Goal: Task Accomplishment & Management: Use online tool/utility

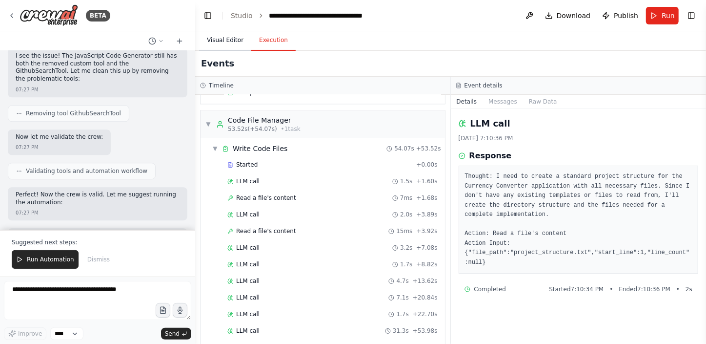
click at [229, 38] on button "Visual Editor" at bounding box center [225, 40] width 52 height 21
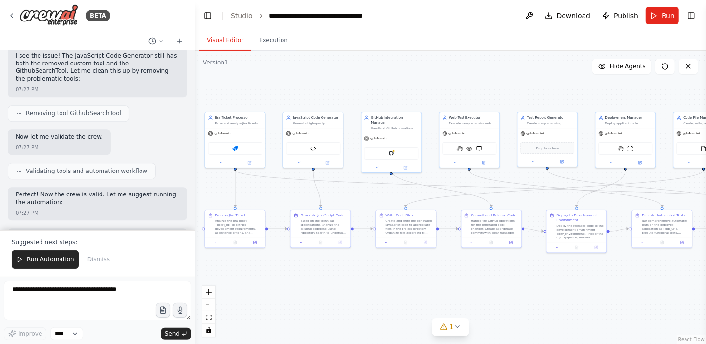
drag, startPoint x: 276, startPoint y: 288, endPoint x: 368, endPoint y: 268, distance: 93.4
click at [363, 272] on div ".deletable-edge-delete-btn { width: 20px; height: 20px; border: 0px solid #ffff…" at bounding box center [450, 197] width 511 height 293
click at [29, 257] on span "Run Automation" at bounding box center [50, 259] width 47 height 8
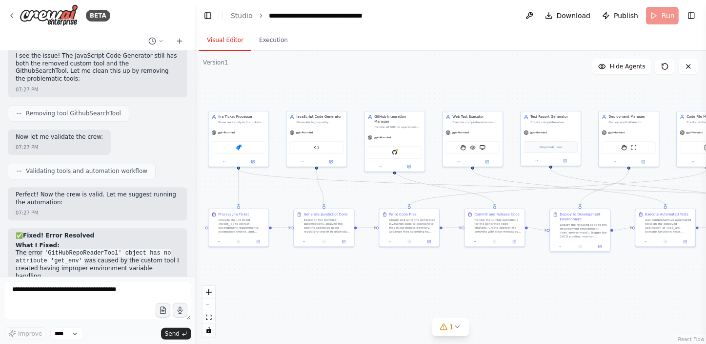
scroll to position [7039, 0]
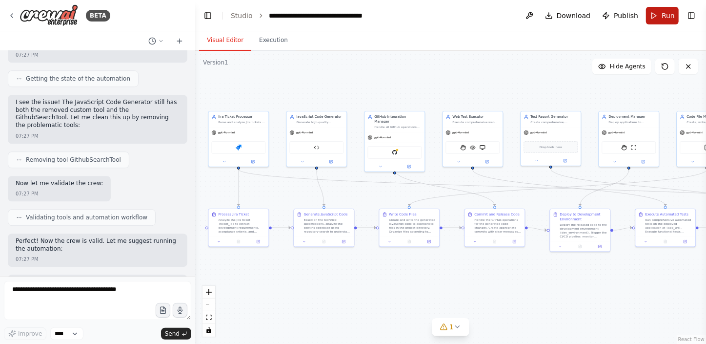
click at [665, 13] on span "Run" at bounding box center [668, 16] width 13 height 10
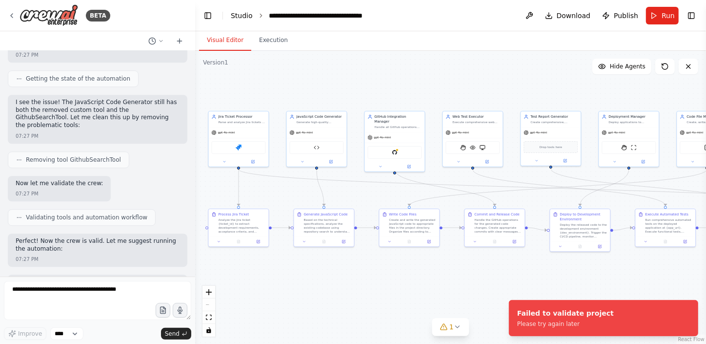
click at [235, 12] on link "Studio" at bounding box center [242, 16] width 22 height 8
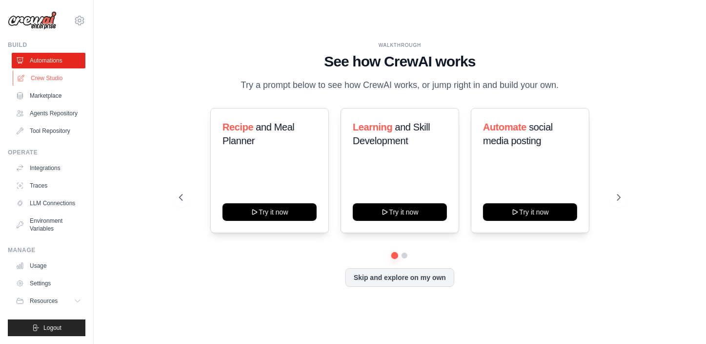
click at [66, 76] on link "Crew Studio" at bounding box center [50, 78] width 74 height 16
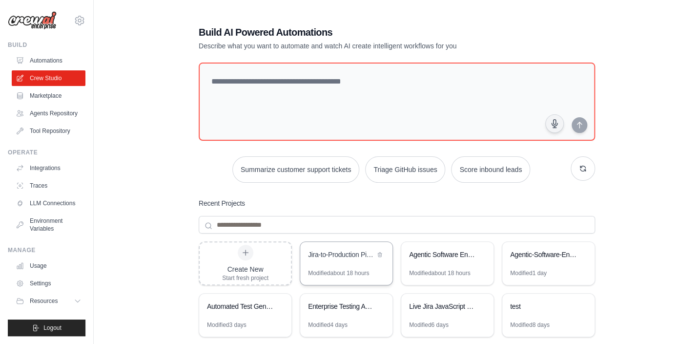
click at [332, 250] on div "Jira-to-Production Pipeline Automation" at bounding box center [341, 254] width 67 height 10
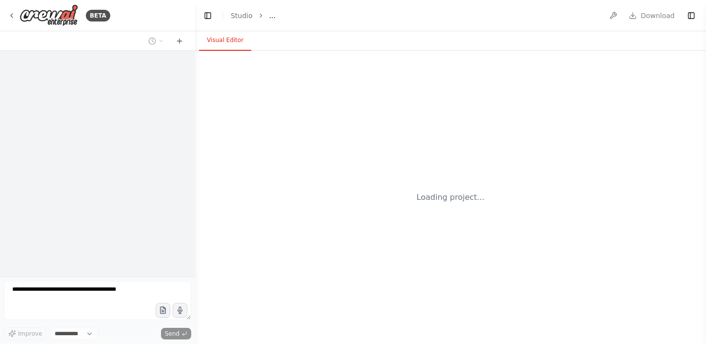
select select "****"
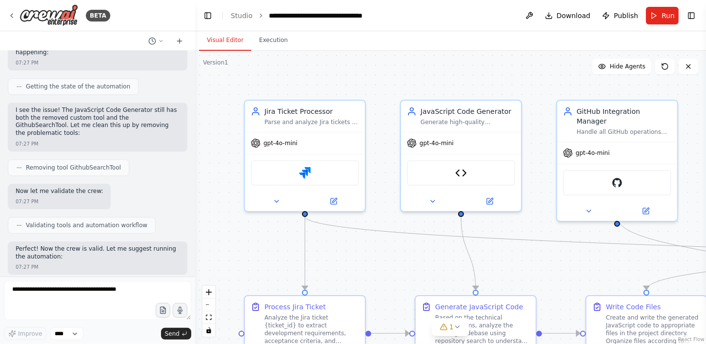
scroll to position [7039, 0]
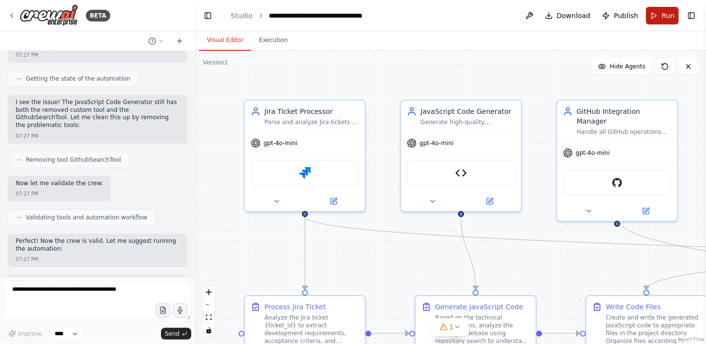
click at [665, 11] on span "Run" at bounding box center [668, 16] width 13 height 10
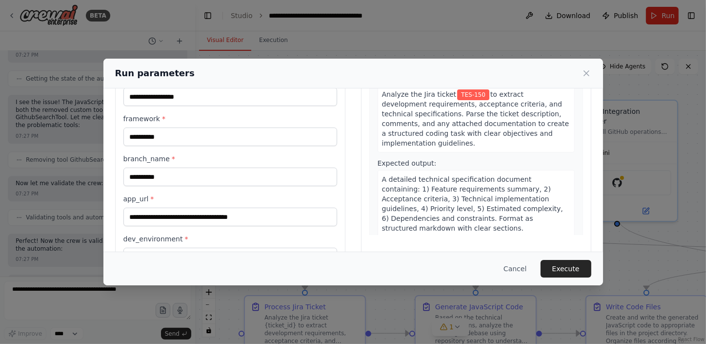
scroll to position [122, 0]
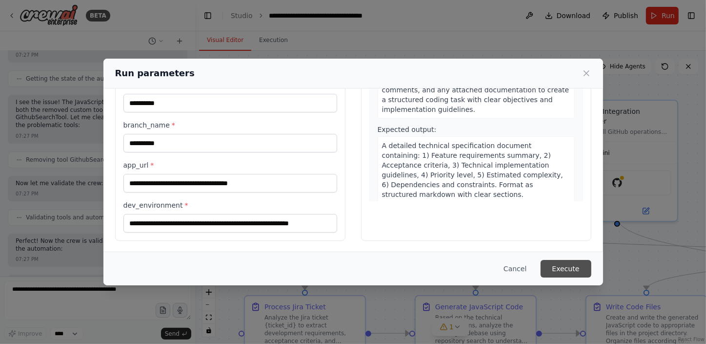
click at [576, 264] on button "Execute" at bounding box center [566, 269] width 51 height 18
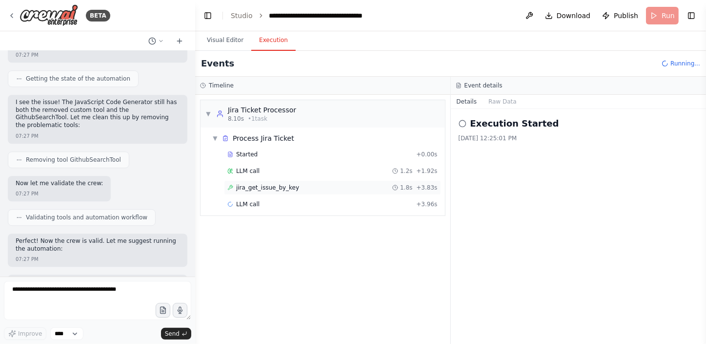
click at [271, 192] on div "jira_get_issue_by_key 1.8s + 3.83s" at bounding box center [332, 187] width 217 height 15
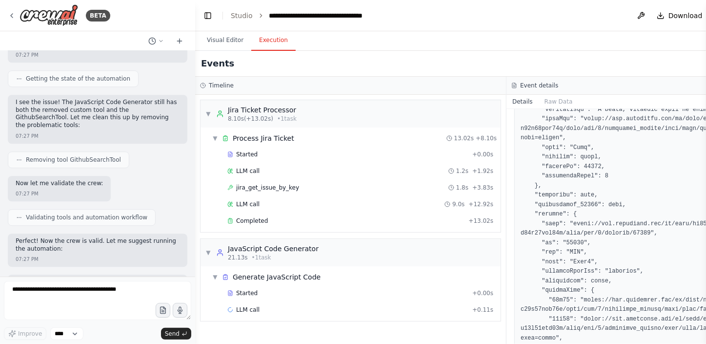
scroll to position [266, 0]
click at [282, 200] on div "LLM call 9.0s + 12.92s" at bounding box center [360, 204] width 267 height 8
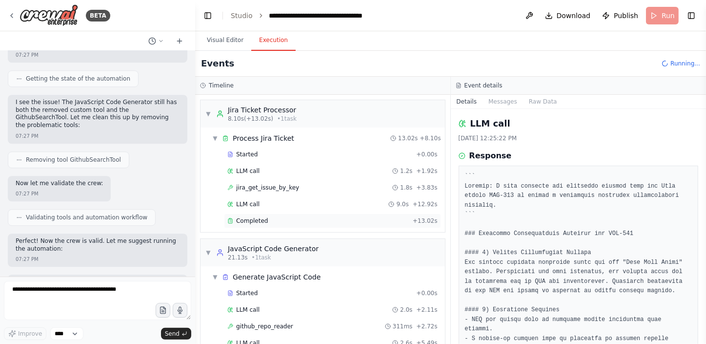
click at [280, 213] on div "Completed + 13.02s" at bounding box center [332, 220] width 217 height 15
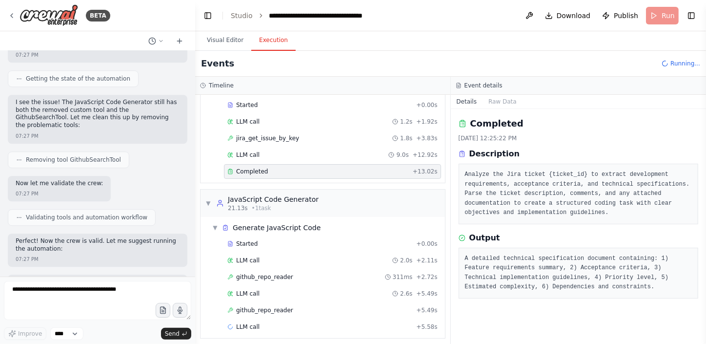
scroll to position [53, 0]
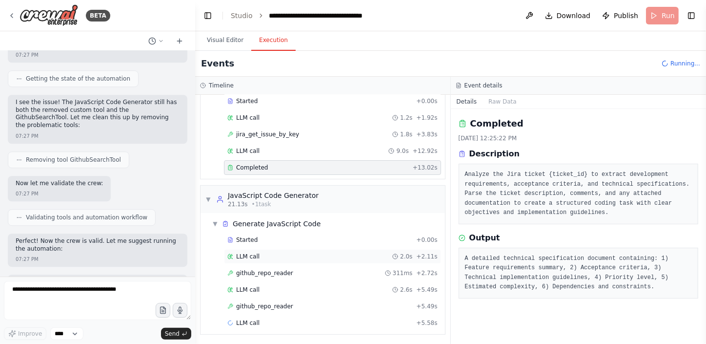
click at [267, 249] on div "LLM call 2.0s + 2.11s" at bounding box center [332, 256] width 217 height 15
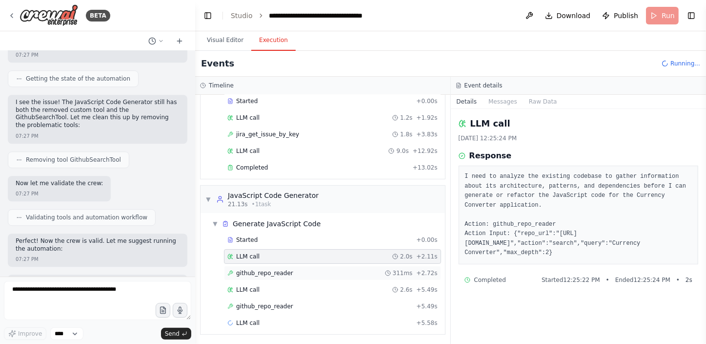
click at [268, 270] on span "github_repo_reader" at bounding box center [264, 273] width 57 height 8
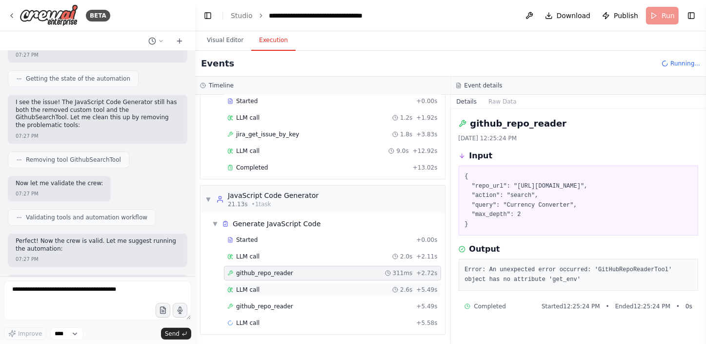
click at [266, 289] on div "LLM call 2.6s + 5.49s" at bounding box center [332, 290] width 210 height 8
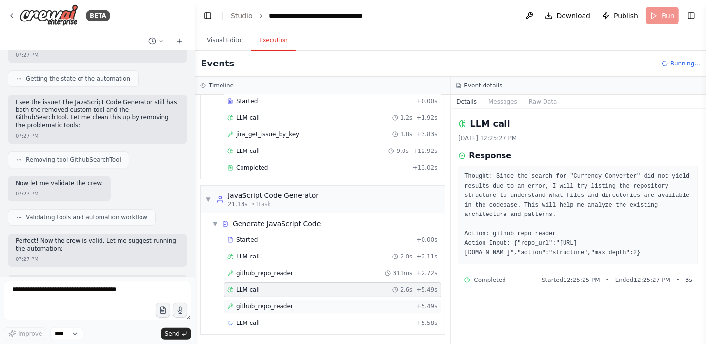
click at [266, 307] on span "github_repo_reader" at bounding box center [264, 306] width 57 height 8
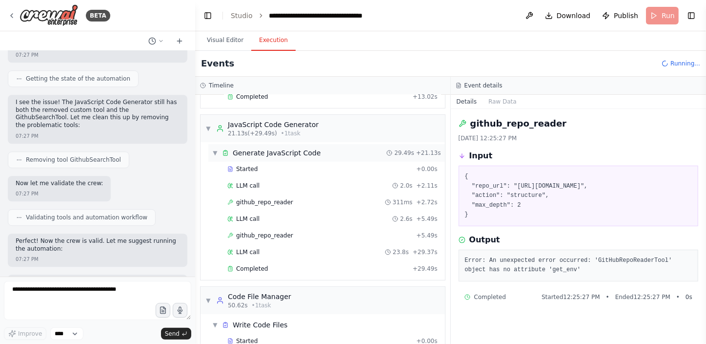
scroll to position [158, 0]
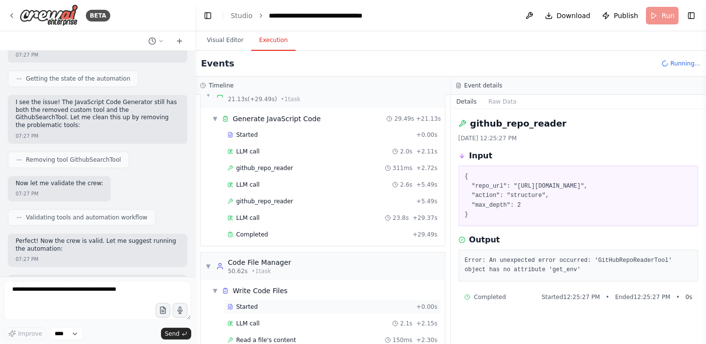
click at [262, 303] on div "Started" at bounding box center [319, 307] width 185 height 8
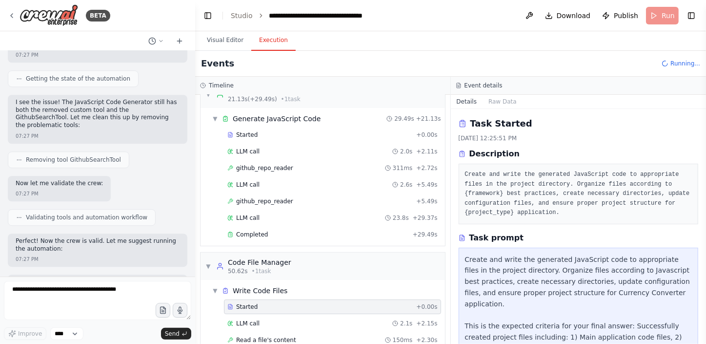
scroll to position [191, 0]
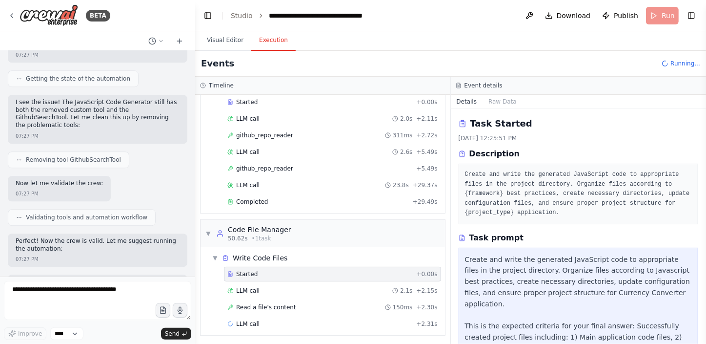
click at [262, 300] on div "Read a file's content 150ms + 2.30s" at bounding box center [332, 307] width 217 height 15
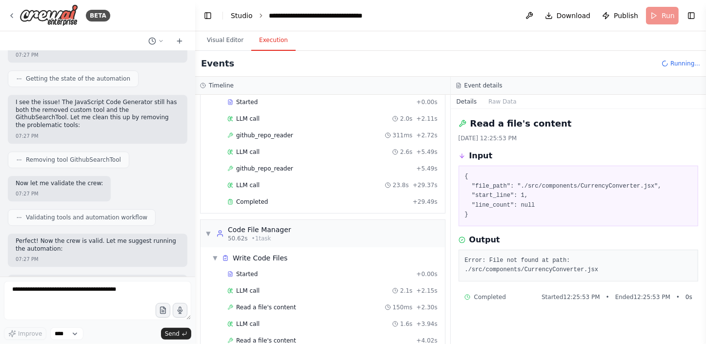
click at [242, 12] on link "Studio" at bounding box center [242, 16] width 22 height 8
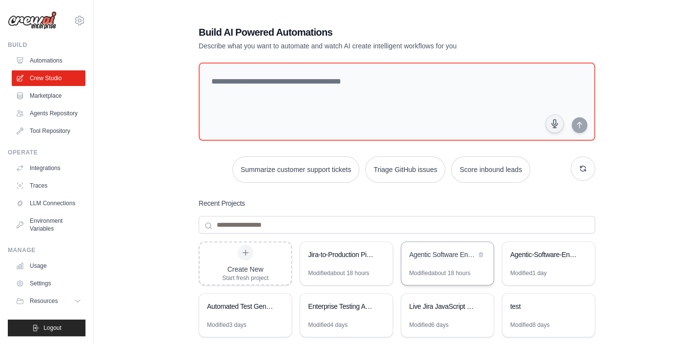
click at [437, 256] on div "Agentic Software Engineering - Full Automation" at bounding box center [442, 254] width 67 height 10
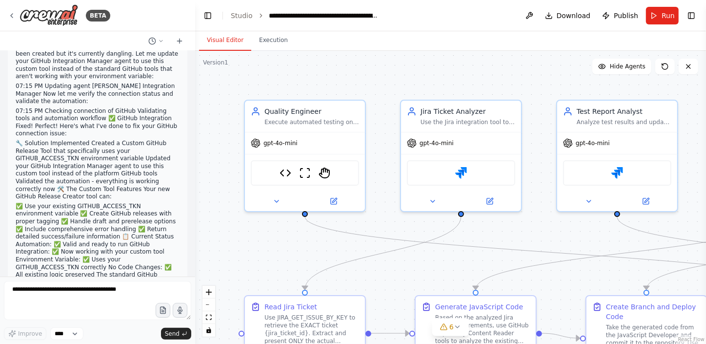
scroll to position [64412, 0]
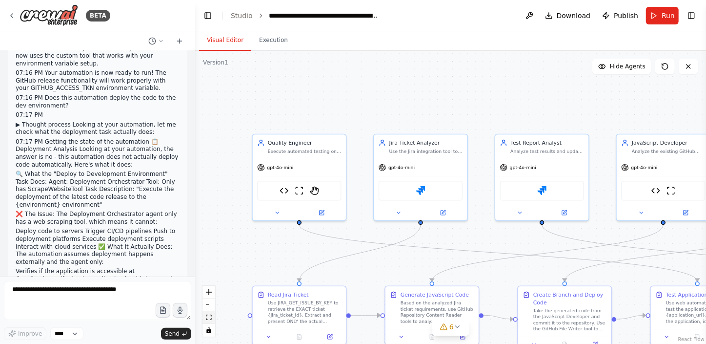
click at [208, 312] on button "fit view" at bounding box center [209, 317] width 13 height 13
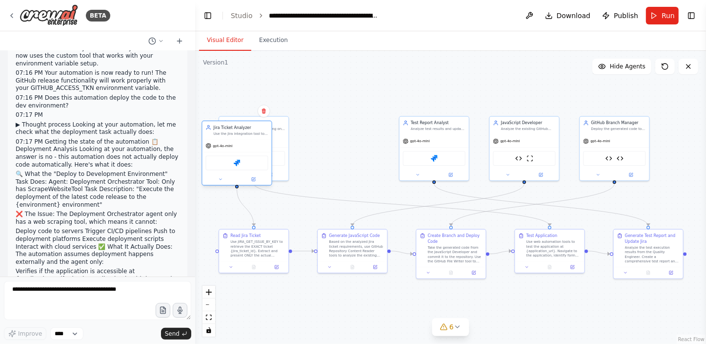
drag, startPoint x: 361, startPoint y: 128, endPoint x: 252, endPoint y: 131, distance: 109.4
click at [252, 131] on div "Use the Jira integration tool to retrieve the REAL ticket {jira_ticket_id} and …" at bounding box center [241, 133] width 55 height 4
drag, startPoint x: 286, startPoint y: 132, endPoint x: 542, endPoint y: 77, distance: 262.1
click at [542, 77] on div "Quality Engineer Execute automated testing on the application at {application_u…" at bounding box center [508, 91] width 70 height 65
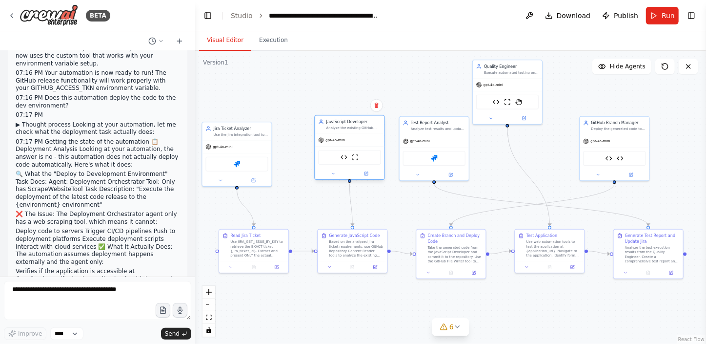
drag, startPoint x: 554, startPoint y: 127, endPoint x: 379, endPoint y: 129, distance: 174.3
click at [379, 129] on div "Analyze the existing GitHub repository from environment variable GITHUB_REPOSIT…" at bounding box center [354, 127] width 55 height 4
drag, startPoint x: 259, startPoint y: 146, endPoint x: 289, endPoint y: 138, distance: 30.4
click at [289, 138] on div "gpt-4o-mini" at bounding box center [264, 140] width 69 height 12
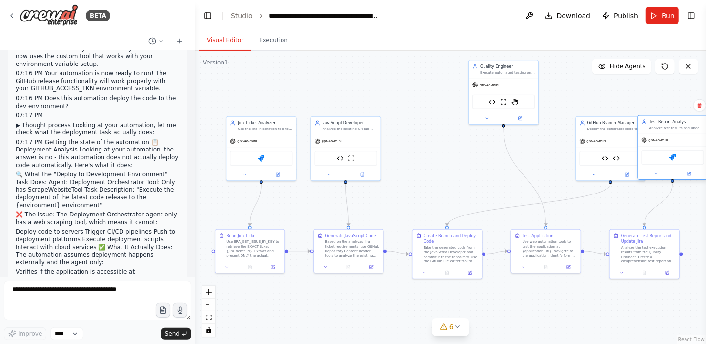
drag, startPoint x: 444, startPoint y: 123, endPoint x: 685, endPoint y: 125, distance: 240.7
click at [685, 125] on div "Test Report Analyst Analyze test results and update Jira with comprehensive rep…" at bounding box center [677, 124] width 55 height 11
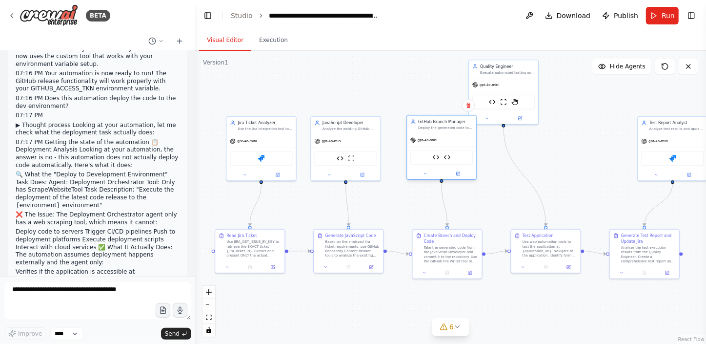
drag, startPoint x: 607, startPoint y: 138, endPoint x: 439, endPoint y: 134, distance: 167.5
click at [439, 134] on div "gpt-4o-mini" at bounding box center [441, 140] width 69 height 12
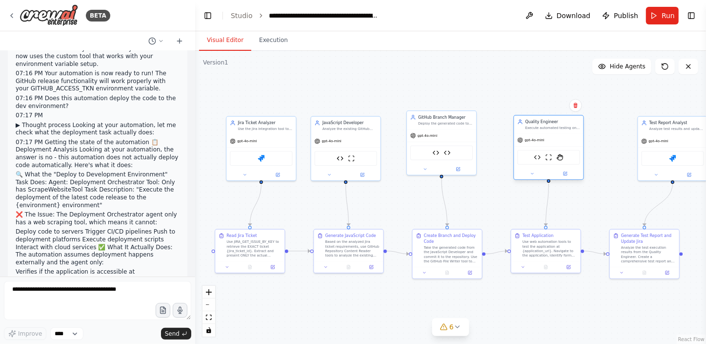
drag, startPoint x: 516, startPoint y: 70, endPoint x: 562, endPoint y: 127, distance: 73.3
click at [562, 127] on div "Execute automated testing on the application at {application_url} using web aut…" at bounding box center [553, 127] width 55 height 4
drag, startPoint x: 650, startPoint y: 135, endPoint x: 633, endPoint y: 132, distance: 17.8
click at [633, 132] on div "Test Report Analyst Analyze test results and update Jira with comprehensive rep…" at bounding box center [656, 147] width 70 height 65
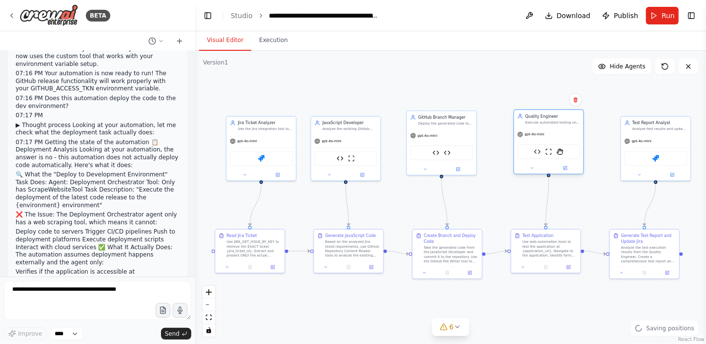
click at [564, 129] on div "gpt-4o-mini" at bounding box center [549, 134] width 69 height 12
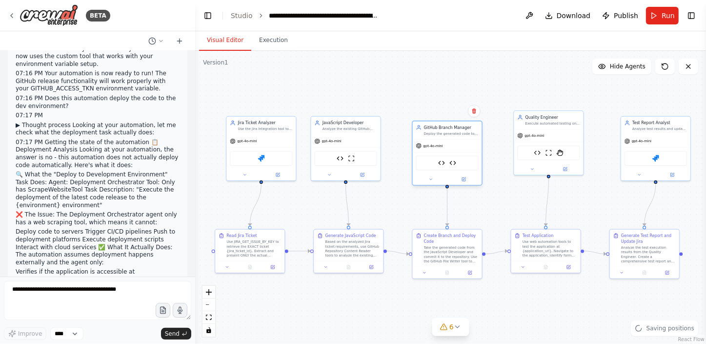
drag, startPoint x: 454, startPoint y: 132, endPoint x: 460, endPoint y: 141, distance: 11.0
click at [460, 141] on div "gpt-4o-mini" at bounding box center [447, 146] width 69 height 12
drag, startPoint x: 366, startPoint y: 144, endPoint x: 371, endPoint y: 150, distance: 7.3
click at [371, 150] on div "gpt-4o-mini" at bounding box center [351, 146] width 69 height 12
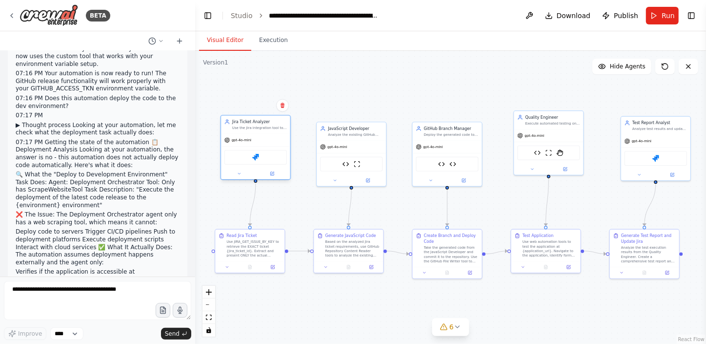
drag, startPoint x: 289, startPoint y: 135, endPoint x: 282, endPoint y: 137, distance: 7.6
click at [282, 137] on div "gpt-4o-mini" at bounding box center [255, 140] width 69 height 12
drag, startPoint x: 557, startPoint y: 132, endPoint x: 555, endPoint y: 149, distance: 17.7
click at [555, 149] on div "gpt-4o-mini" at bounding box center [549, 151] width 69 height 12
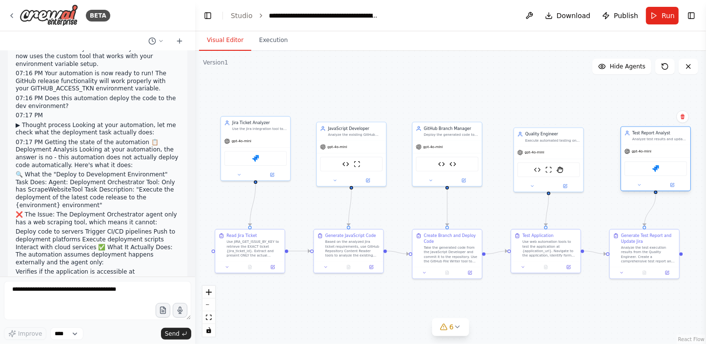
drag, startPoint x: 649, startPoint y: 144, endPoint x: 650, endPoint y: 162, distance: 17.6
click at [650, 162] on div "gpt-4o-mini Jira" at bounding box center [655, 168] width 69 height 46
click at [554, 151] on div "gpt-4o-mini Web Authentication Tool ScrapeWebsiteTool StagehandTool" at bounding box center [549, 162] width 69 height 46
click at [658, 14] on button "Run" at bounding box center [662, 16] width 33 height 18
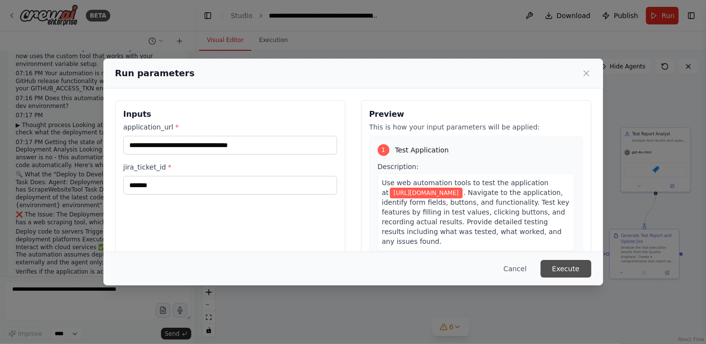
click at [557, 262] on button "Execute" at bounding box center [566, 269] width 51 height 18
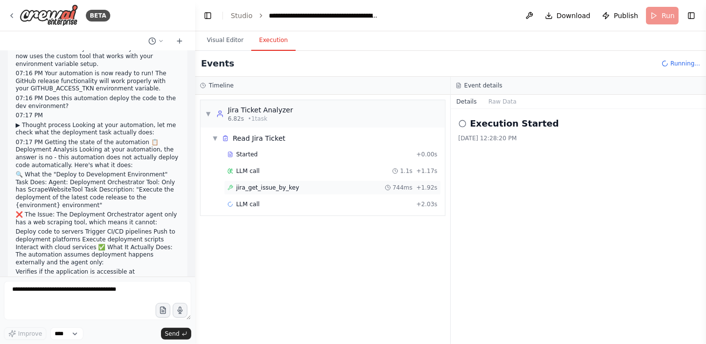
click at [273, 185] on span "jira_get_issue_by_key" at bounding box center [267, 188] width 63 height 8
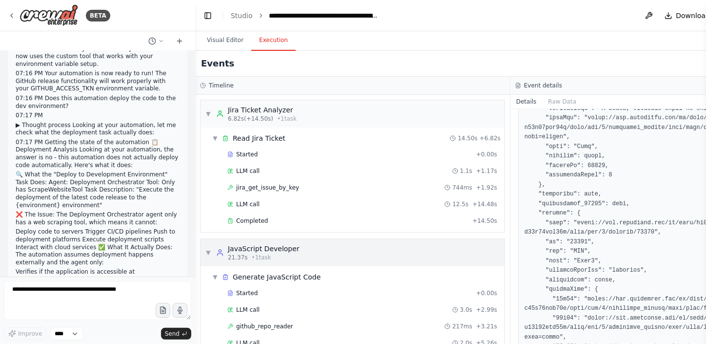
scroll to position [37, 0]
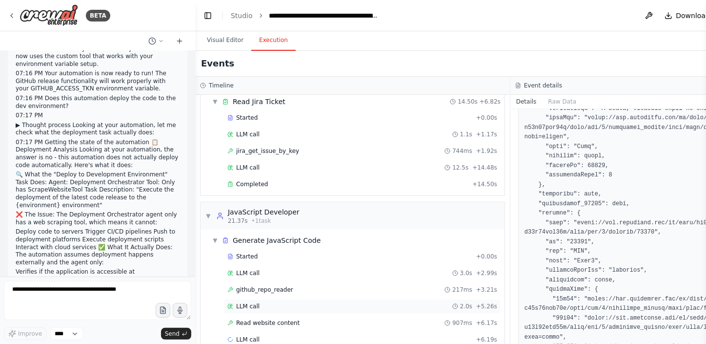
click at [332, 299] on div "LLM call 2.0s + 5.26s" at bounding box center [362, 306] width 277 height 15
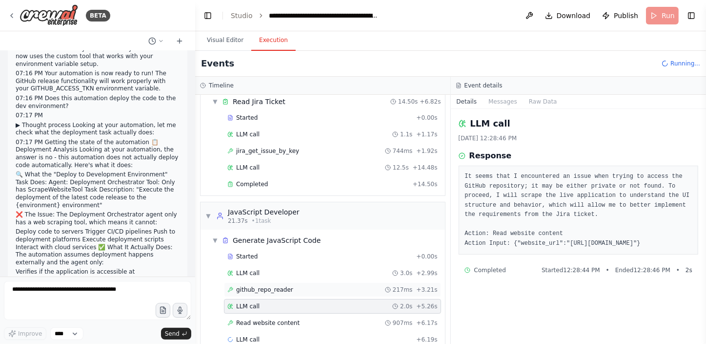
click at [332, 283] on div "github_repo_reader 217ms + 3.21s" at bounding box center [332, 289] width 217 height 15
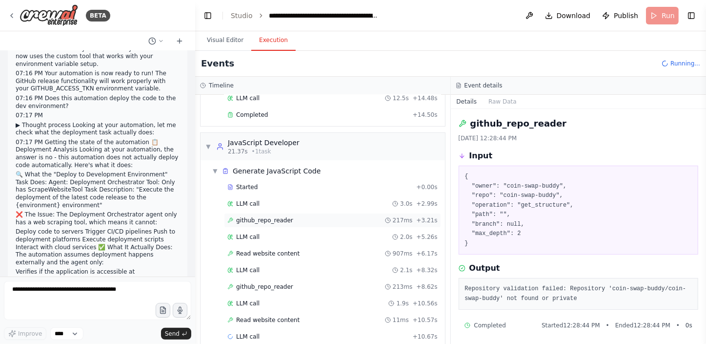
scroll to position [119, 0]
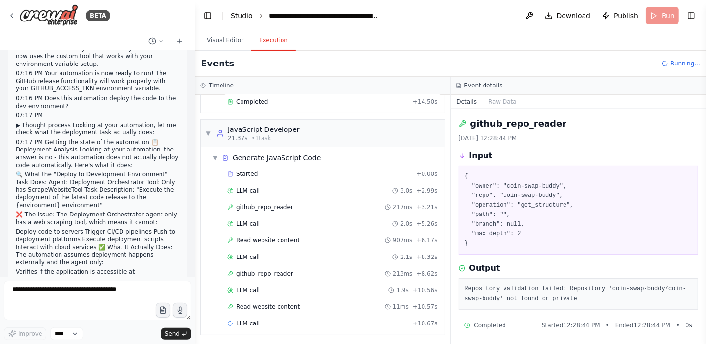
click at [236, 14] on link "Studio" at bounding box center [242, 16] width 22 height 8
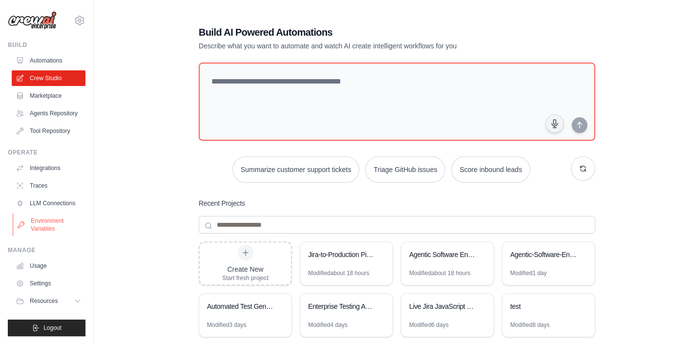
click at [49, 229] on link "Environment Variables" at bounding box center [50, 224] width 74 height 23
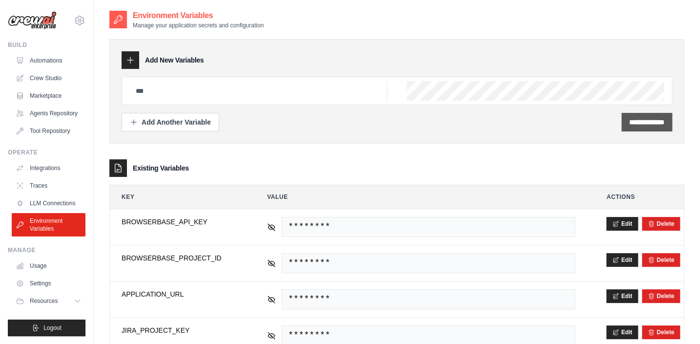
click at [635, 122] on input "**********" at bounding box center [646, 122] width 35 height 10
click at [324, 91] on input "text" at bounding box center [258, 91] width 257 height 20
type input "***"
click at [654, 119] on input "**********" at bounding box center [646, 122] width 35 height 10
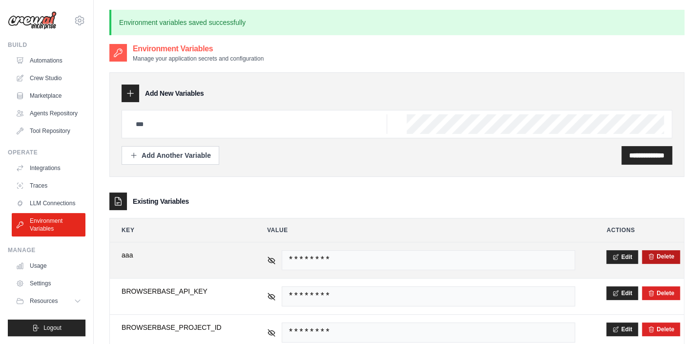
click at [670, 255] on button "Delete" at bounding box center [661, 256] width 26 height 8
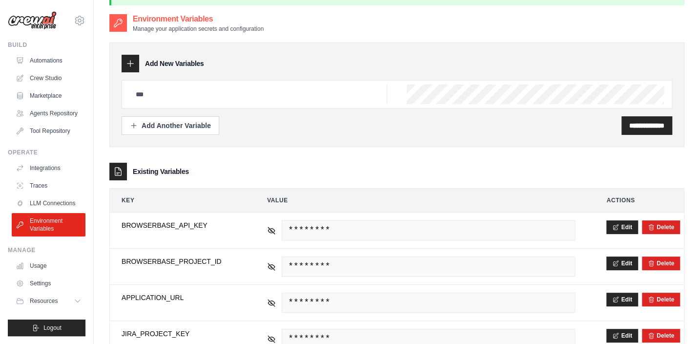
scroll to position [44, 0]
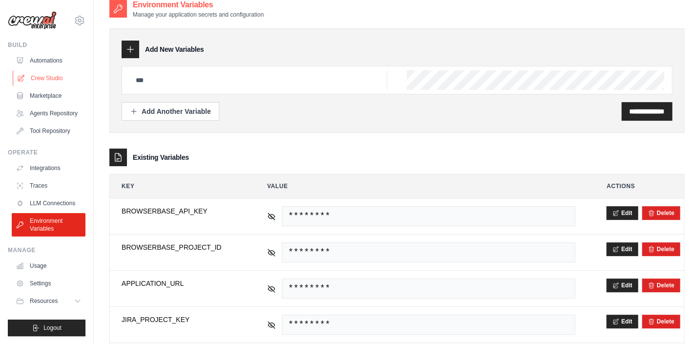
click at [50, 78] on link "Crew Studio" at bounding box center [50, 78] width 74 height 16
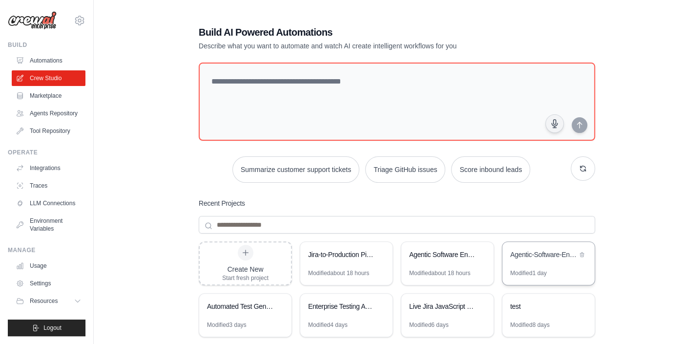
click at [530, 258] on div "Agentic-Software-Engineering" at bounding box center [543, 254] width 67 height 10
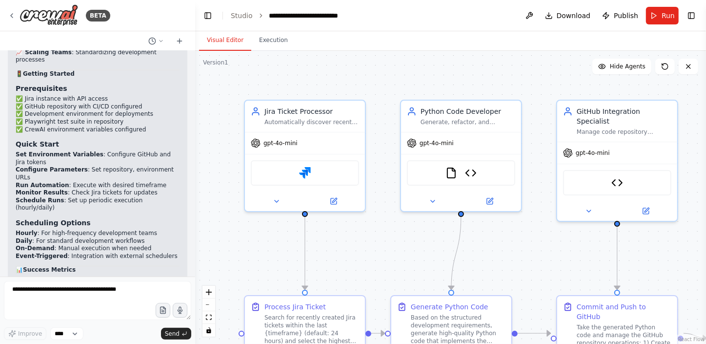
scroll to position [11086, 0]
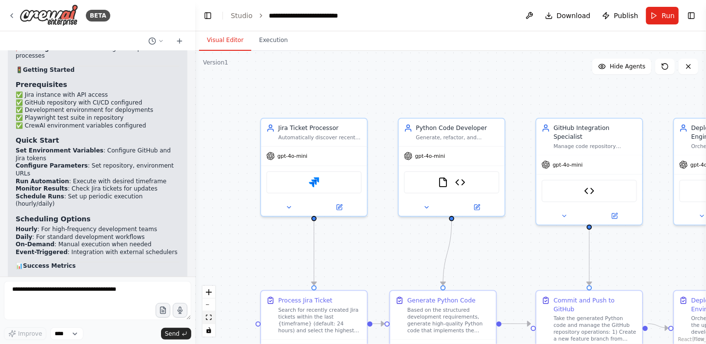
click at [210, 317] on icon "fit view" at bounding box center [209, 316] width 6 height 5
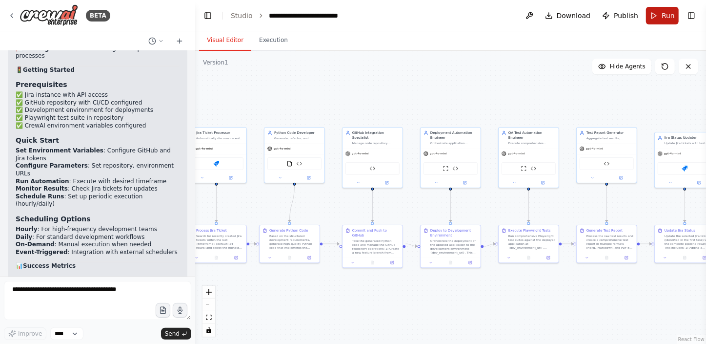
click at [664, 15] on span "Run" at bounding box center [668, 16] width 13 height 10
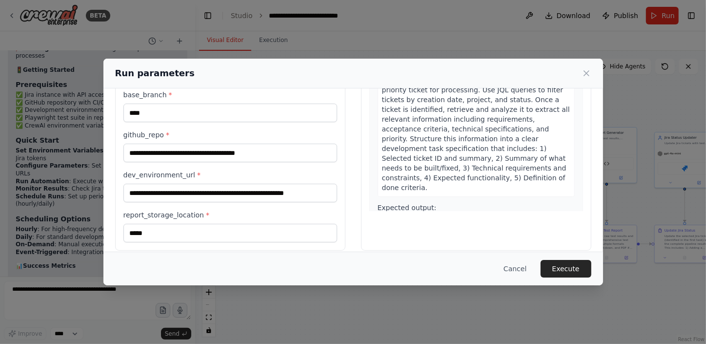
scroll to position [122, 0]
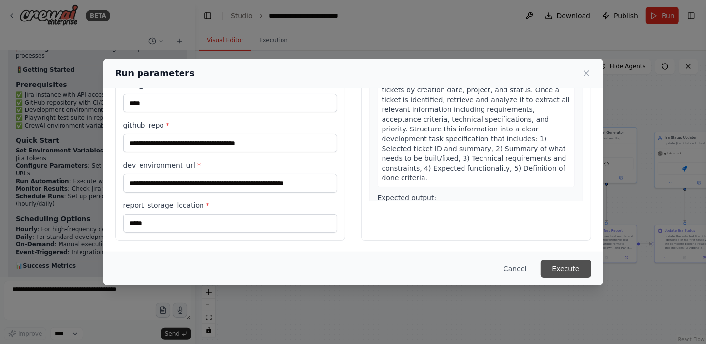
click at [565, 271] on button "Execute" at bounding box center [566, 269] width 51 height 18
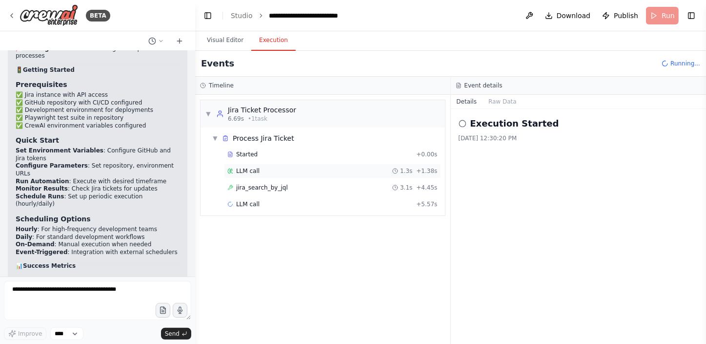
click at [293, 169] on div "LLM call 1.3s + 1.38s" at bounding box center [332, 171] width 210 height 8
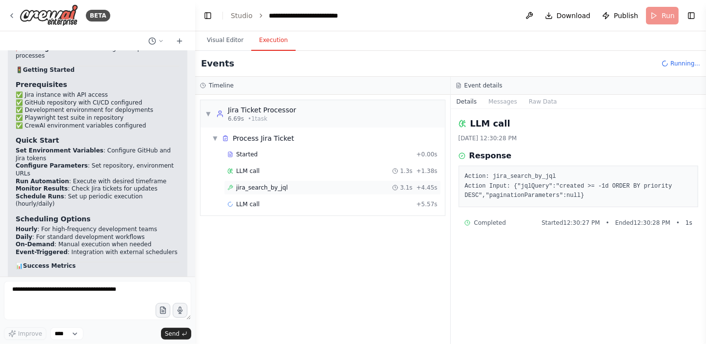
click at [292, 189] on div "jira_search_by_jql 3.1s + 4.45s" at bounding box center [332, 188] width 210 height 8
click at [289, 202] on div "LLM call + 5.57s" at bounding box center [332, 204] width 210 height 8
click at [207, 14] on button "Toggle Left Sidebar" at bounding box center [208, 16] width 14 height 14
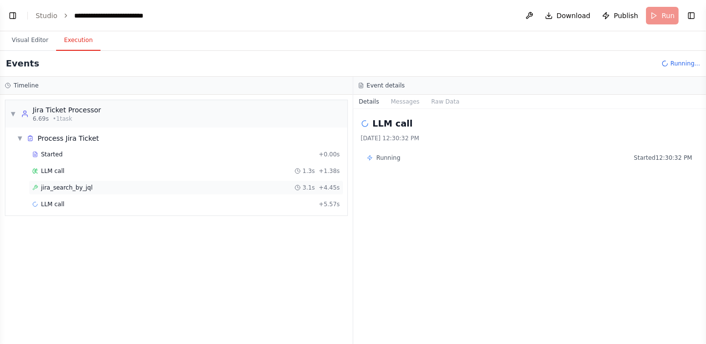
click at [94, 186] on div "jira_search_by_jql 3.1s + 4.45s" at bounding box center [186, 188] width 308 height 8
click at [49, 202] on span "LLM call" at bounding box center [52, 204] width 23 height 8
click at [32, 39] on button "Visual Editor" at bounding box center [30, 40] width 52 height 21
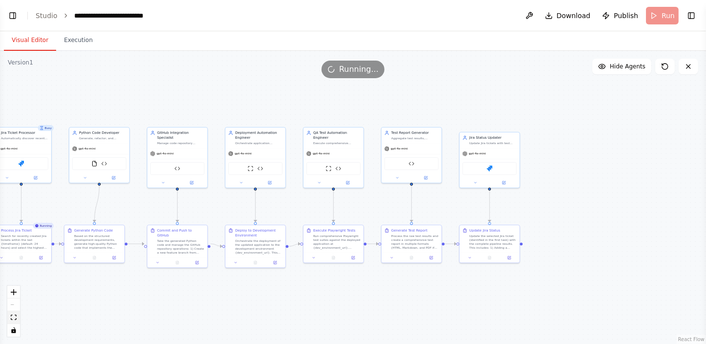
click at [12, 315] on icon "fit view" at bounding box center [14, 316] width 6 height 5
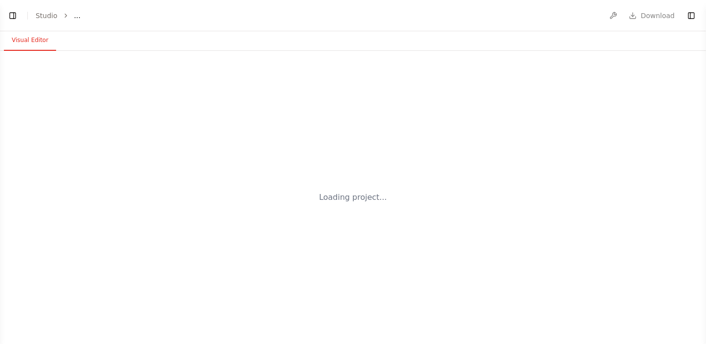
select select "****"
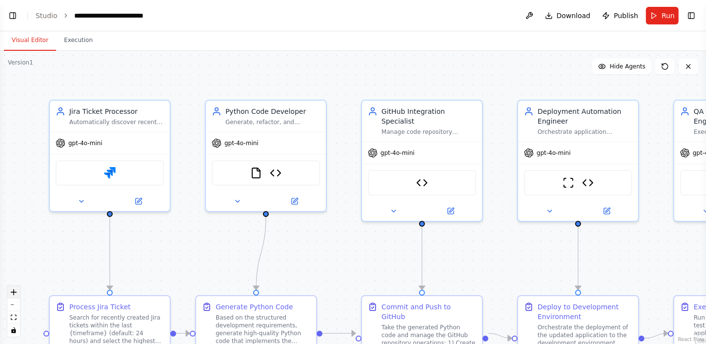
scroll to position [11086, 0]
click at [13, 316] on icon "fit view" at bounding box center [14, 316] width 6 height 5
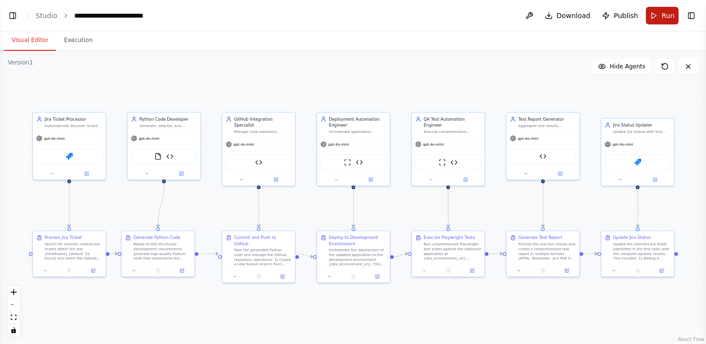
click at [665, 13] on span "Run" at bounding box center [668, 16] width 13 height 10
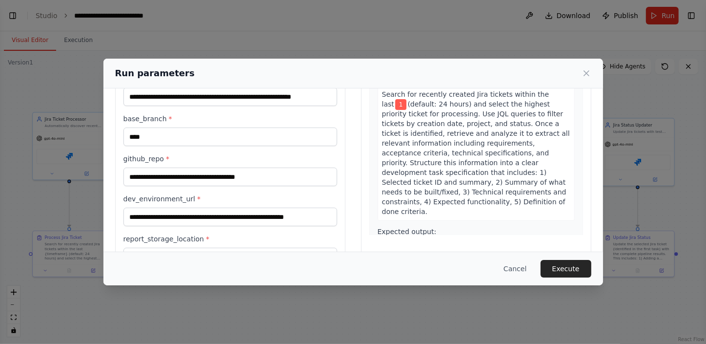
scroll to position [0, 0]
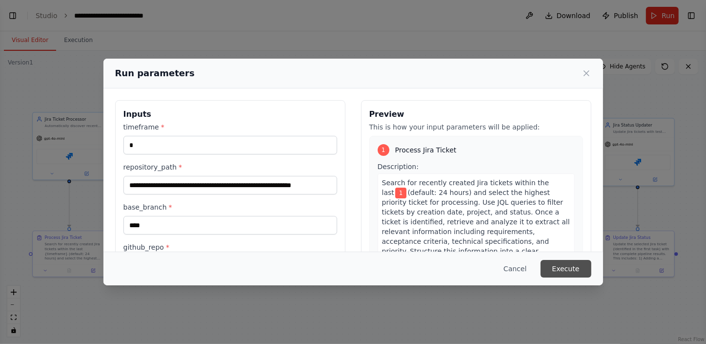
click at [567, 264] on button "Execute" at bounding box center [566, 269] width 51 height 18
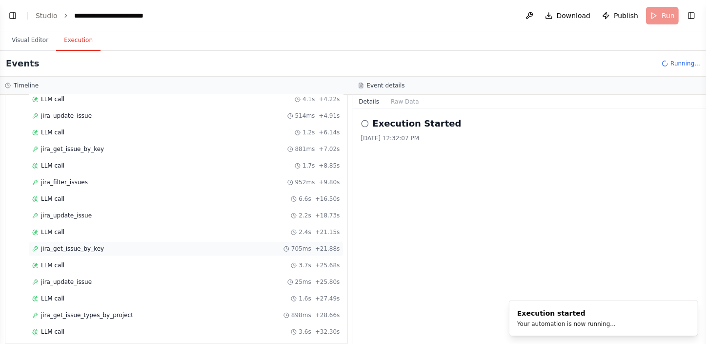
scroll to position [1700, 0]
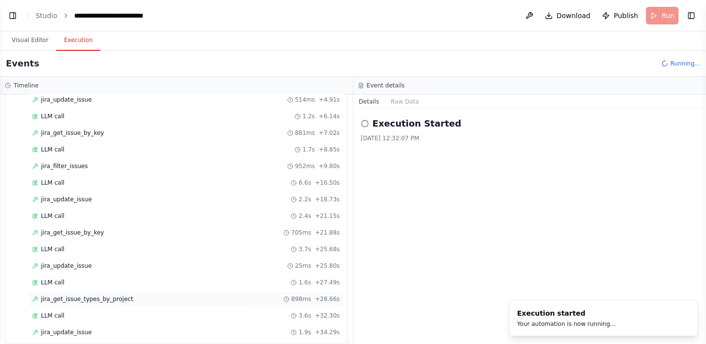
click at [150, 284] on div "Started + 0.00s LLM call 4.1s + 4.22s jira_update_issue 514ms + 4.91s LLM call …" at bounding box center [180, 200] width 334 height 282
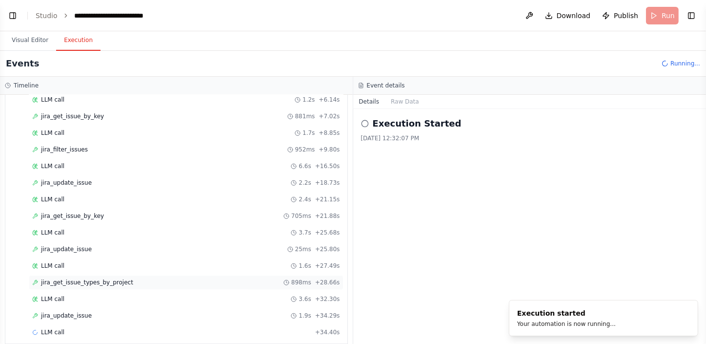
click at [153, 278] on div "jira_get_issue_types_by_project 898ms + 28.66s" at bounding box center [186, 282] width 308 height 8
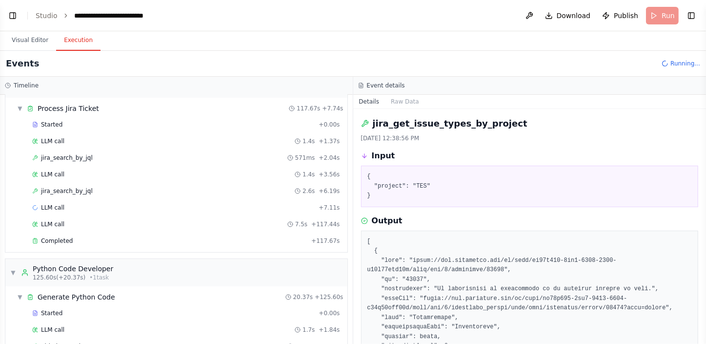
scroll to position [0, 0]
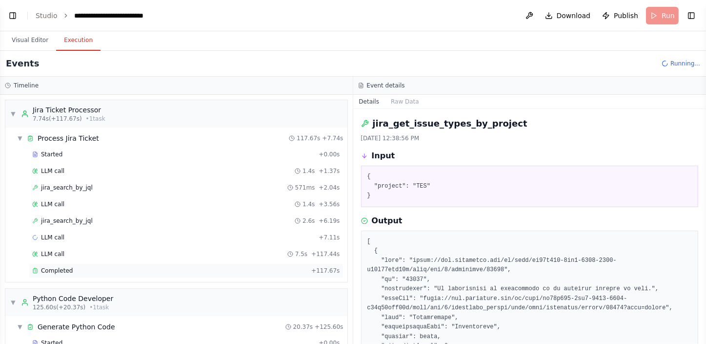
click at [127, 265] on div "Completed + 117.67s" at bounding box center [186, 270] width 315 height 15
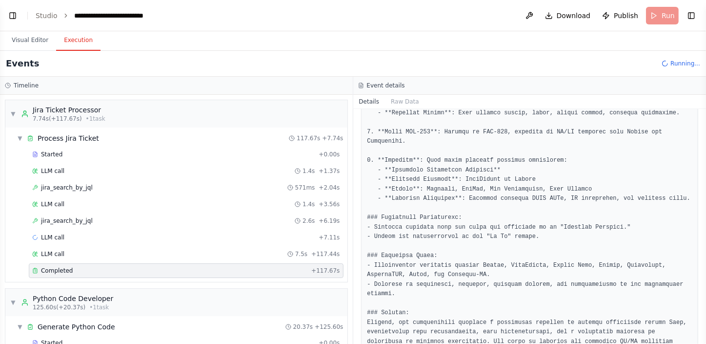
scroll to position [370, 0]
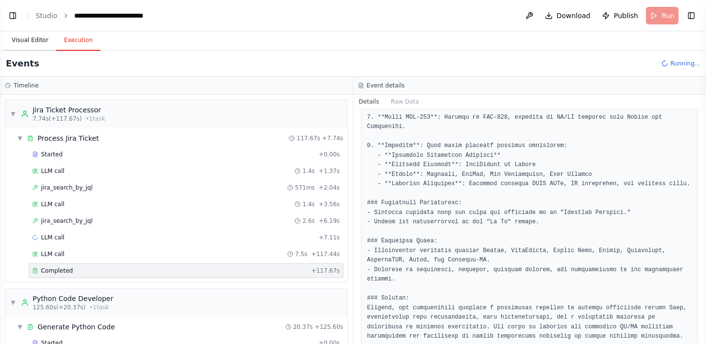
click at [35, 42] on button "Visual Editor" at bounding box center [30, 40] width 52 height 21
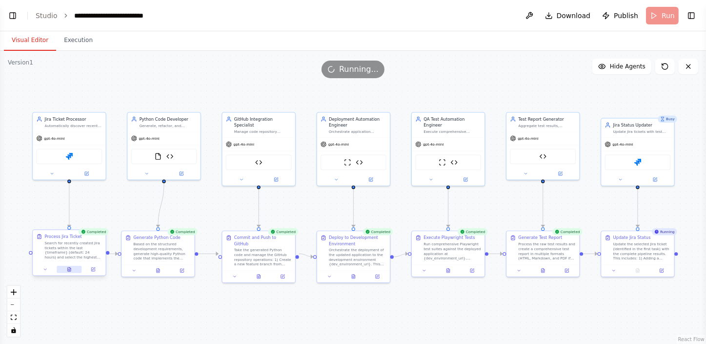
click at [67, 268] on icon at bounding box center [69, 269] width 5 height 5
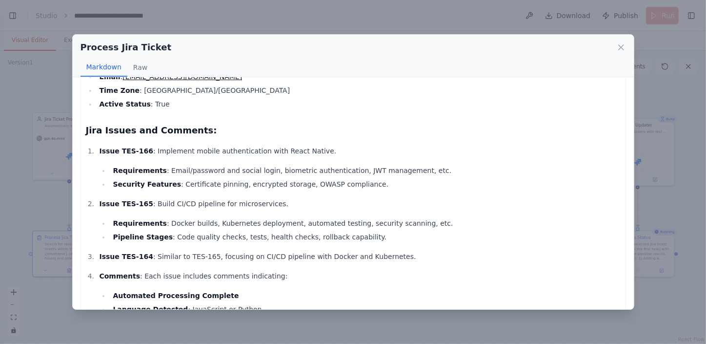
scroll to position [133, 0]
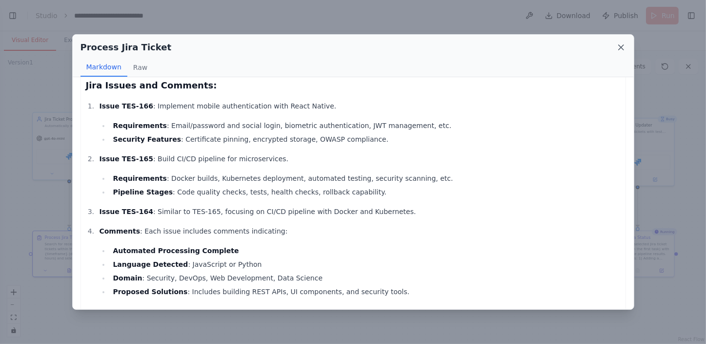
click at [623, 45] on icon at bounding box center [621, 47] width 5 height 5
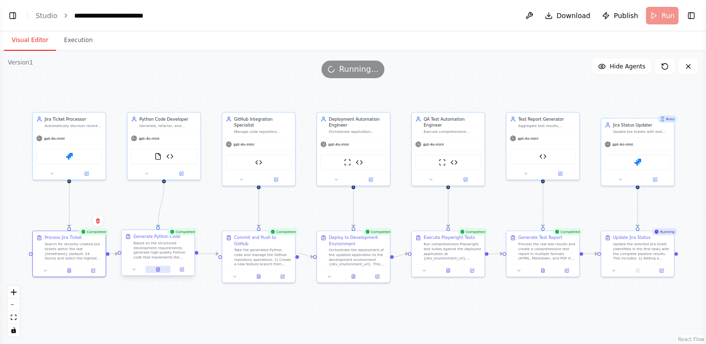
click at [158, 268] on icon at bounding box center [158, 269] width 3 height 4
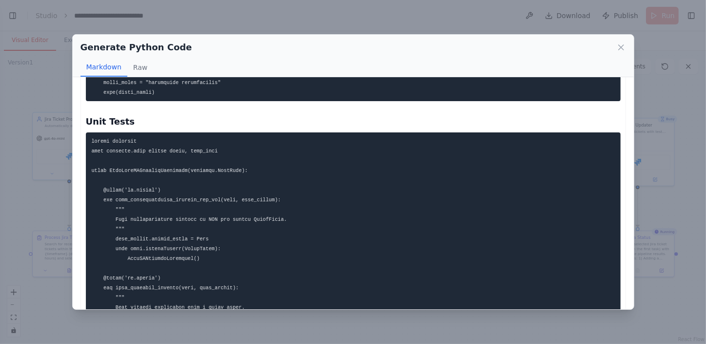
scroll to position [843, 0]
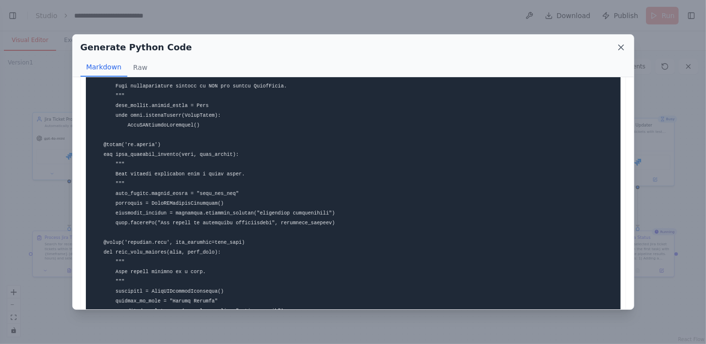
click at [621, 48] on icon at bounding box center [621, 47] width 5 height 5
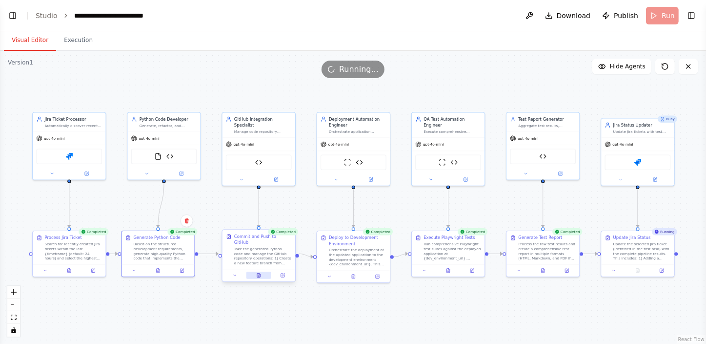
click at [260, 273] on icon at bounding box center [259, 273] width 1 height 1
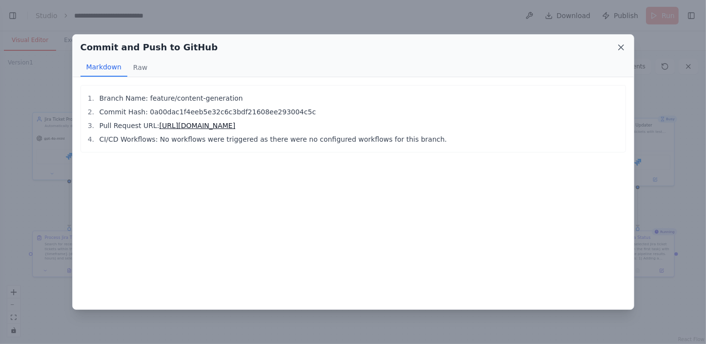
click at [619, 47] on icon at bounding box center [622, 47] width 10 height 10
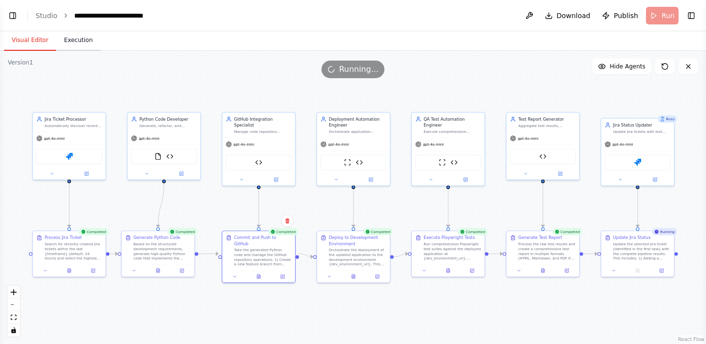
click at [84, 42] on button "Execution" at bounding box center [78, 40] width 44 height 21
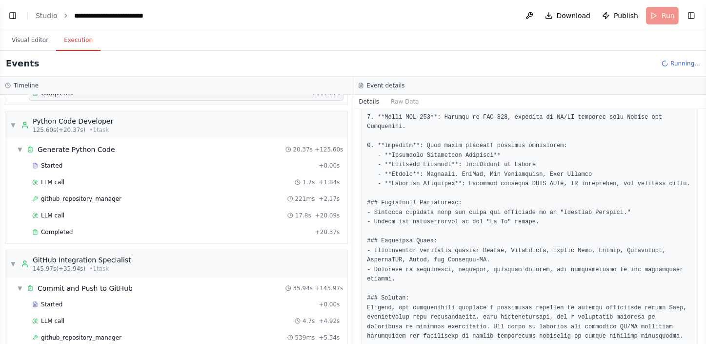
scroll to position [355, 0]
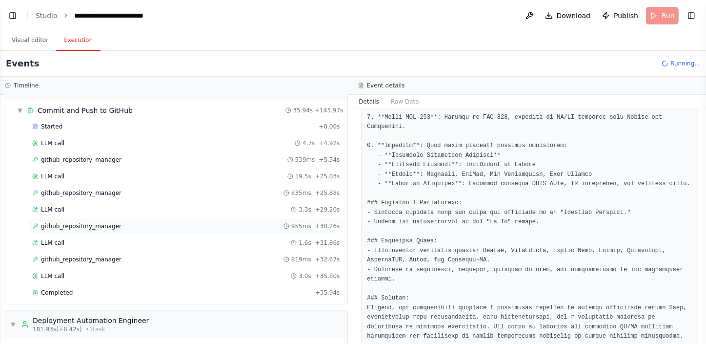
click at [104, 223] on span "github_repository_manager" at bounding box center [81, 226] width 81 height 8
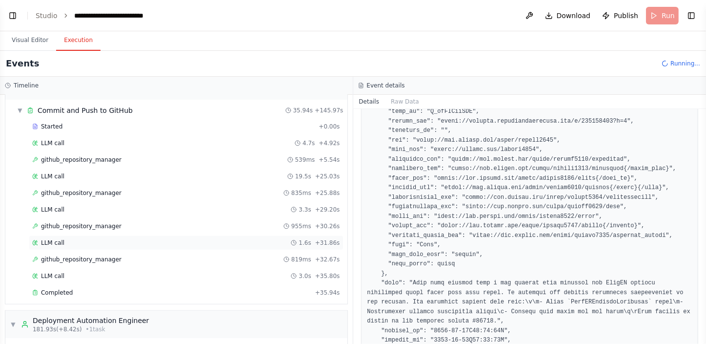
scroll to position [399, 0]
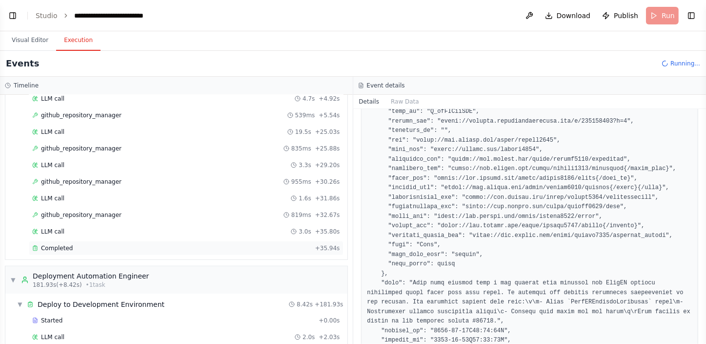
click at [200, 244] on div "Completed" at bounding box center [171, 248] width 279 height 8
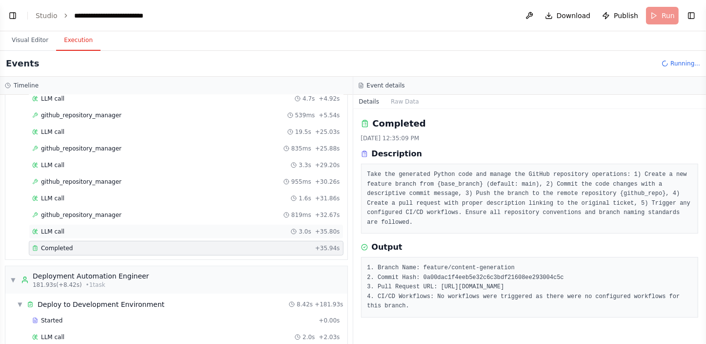
click at [206, 232] on div "LLM call 3.0s + 35.80s" at bounding box center [186, 231] width 308 height 8
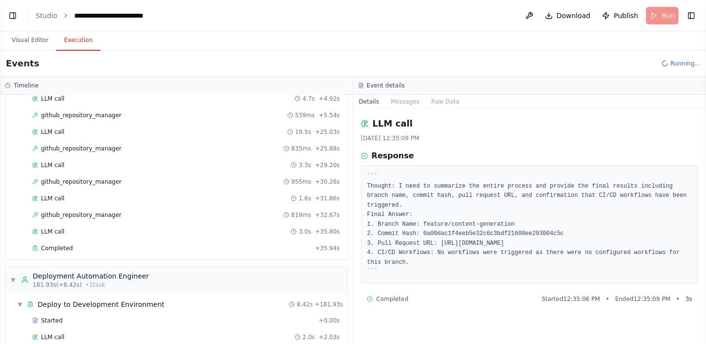
scroll to position [488, 0]
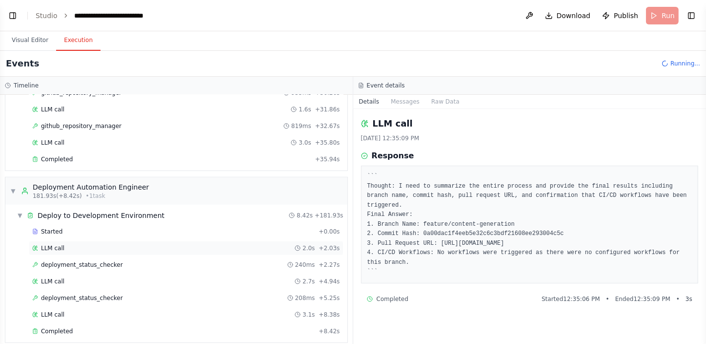
click at [187, 244] on div "LLM call 2.0s + 2.03s" at bounding box center [186, 248] width 308 height 8
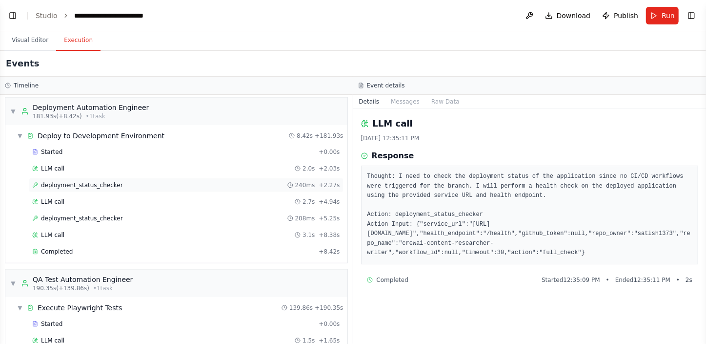
scroll to position [577, 0]
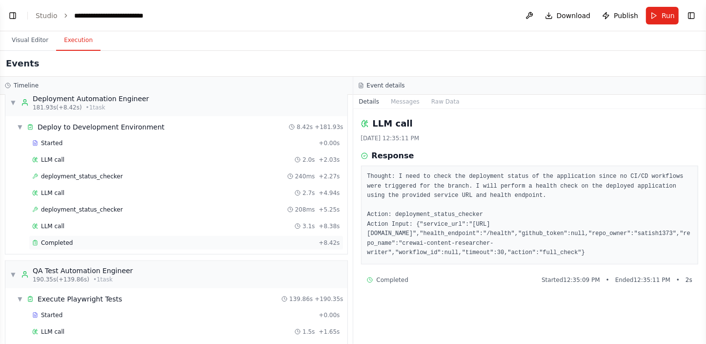
click at [186, 241] on div "Completed" at bounding box center [173, 243] width 283 height 8
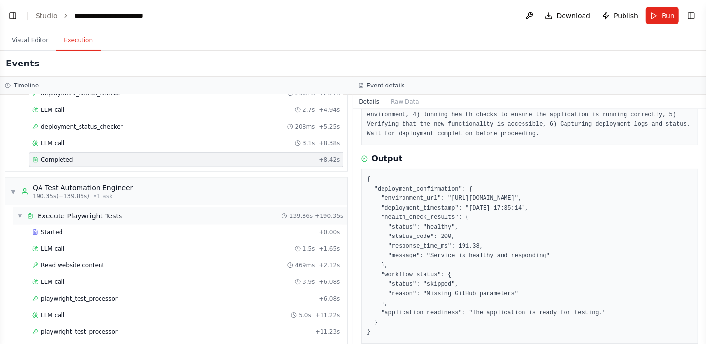
scroll to position [665, 0]
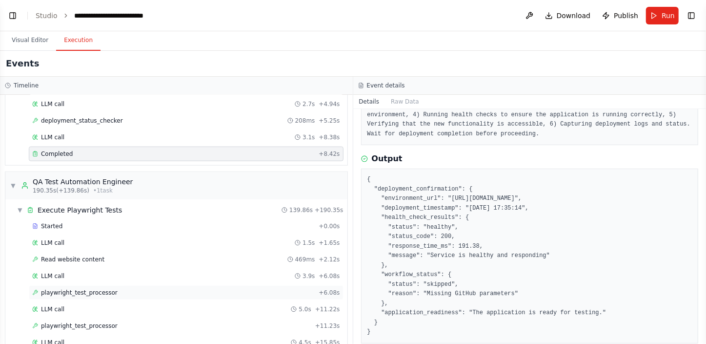
click at [202, 289] on div "playwright_test_processor + 6.08s" at bounding box center [186, 293] width 308 height 8
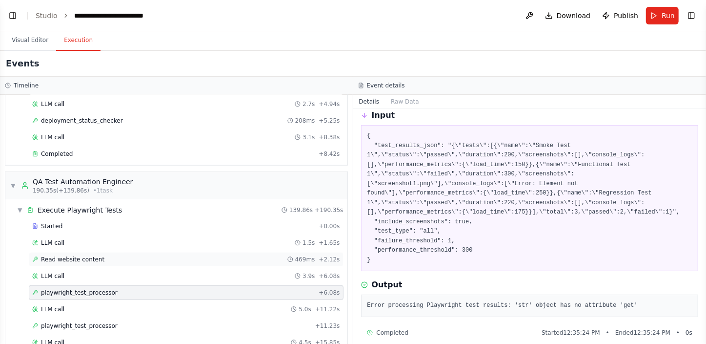
scroll to position [754, 0]
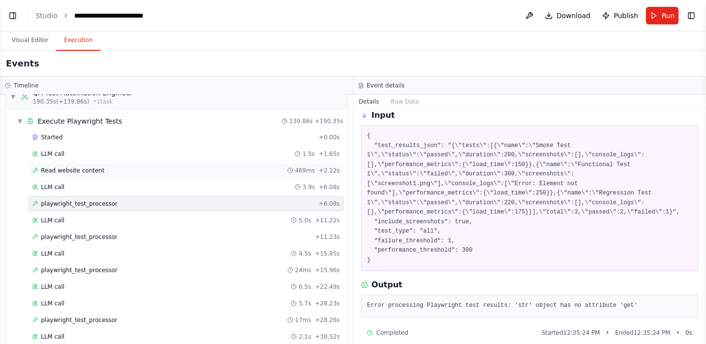
click at [123, 166] on div "Read website content 469ms + 2.12s" at bounding box center [186, 170] width 308 height 8
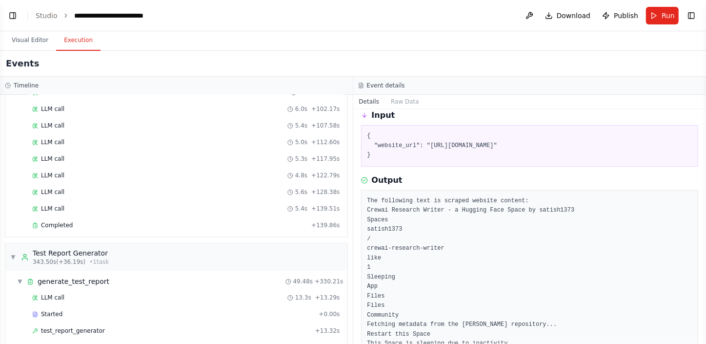
scroll to position [1331, 0]
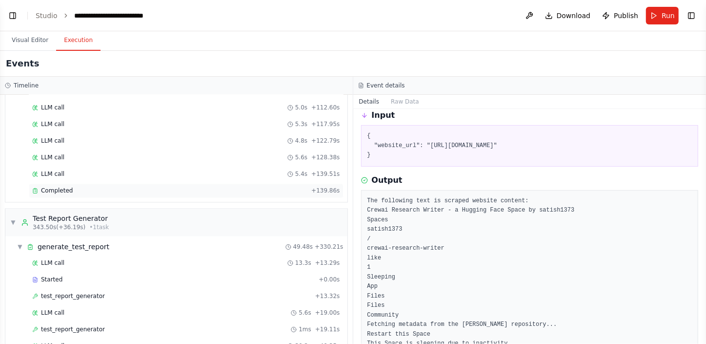
click at [87, 187] on div "Completed" at bounding box center [169, 191] width 275 height 8
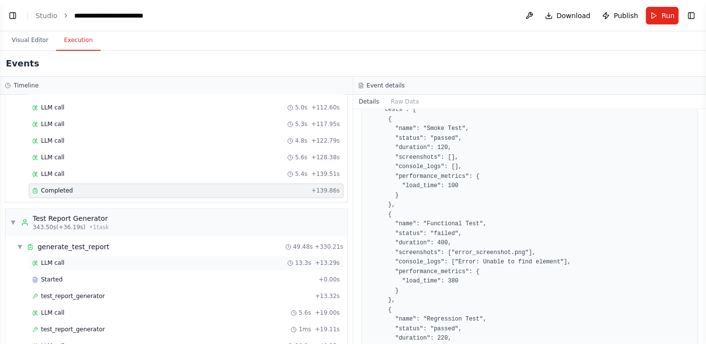
scroll to position [1420, 0]
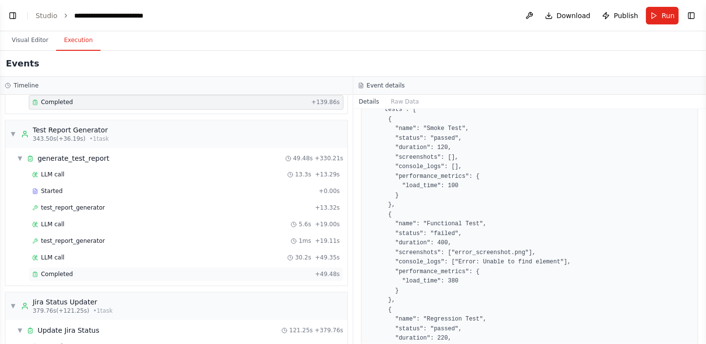
click at [141, 270] on div "Completed" at bounding box center [171, 274] width 279 height 8
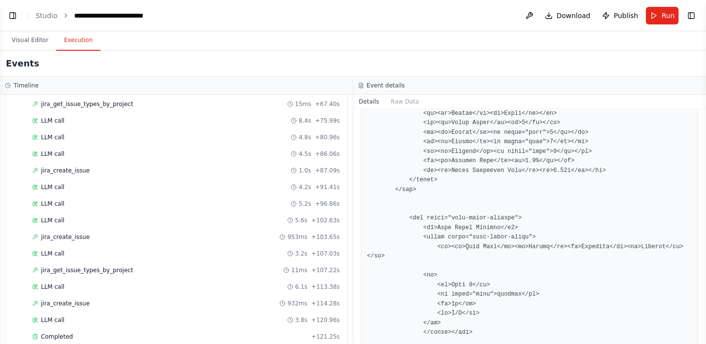
scroll to position [2228, 0]
click at [135, 331] on div "Completed" at bounding box center [169, 335] width 275 height 8
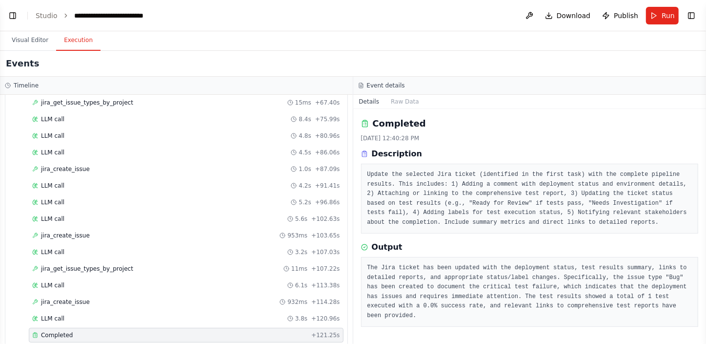
scroll to position [0, 0]
click at [25, 37] on button "Visual Editor" at bounding box center [30, 40] width 52 height 21
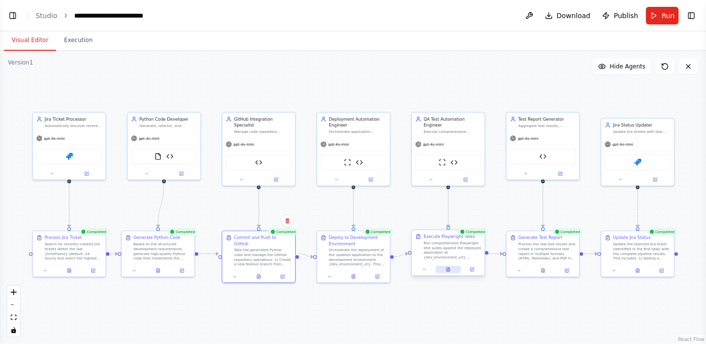
click at [447, 269] on icon at bounding box center [448, 269] width 3 height 4
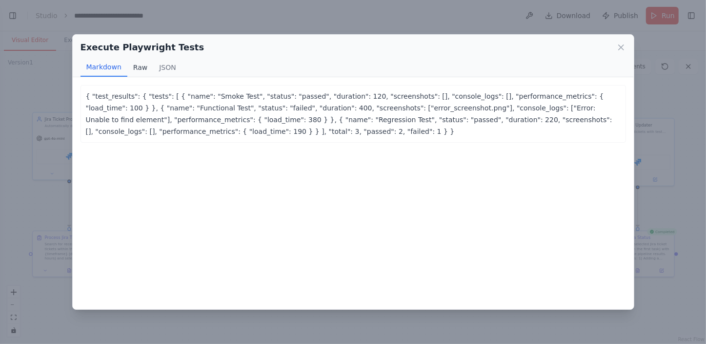
click at [143, 70] on button "Raw" at bounding box center [140, 67] width 26 height 19
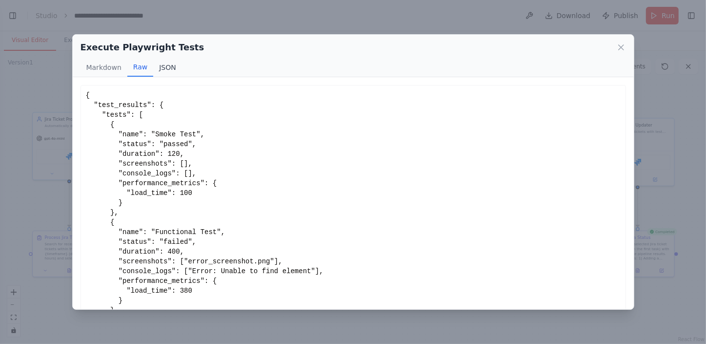
click at [159, 68] on button "JSON" at bounding box center [167, 67] width 29 height 19
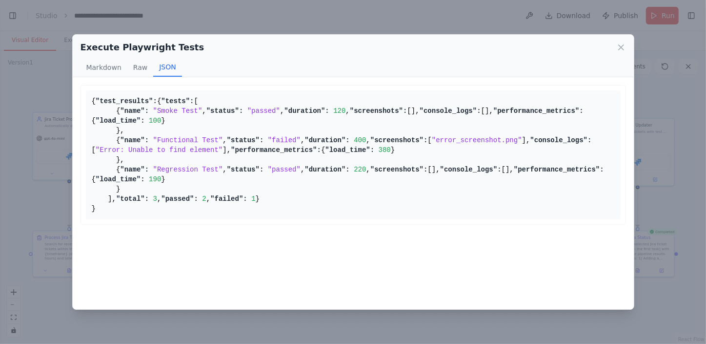
scroll to position [133, 0]
click at [619, 50] on icon at bounding box center [622, 47] width 10 height 10
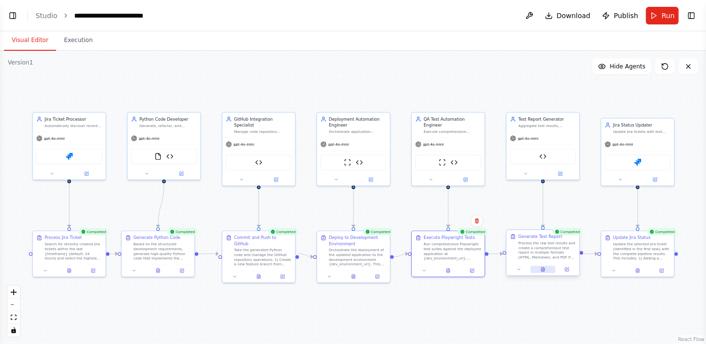
click at [546, 271] on button at bounding box center [543, 269] width 25 height 7
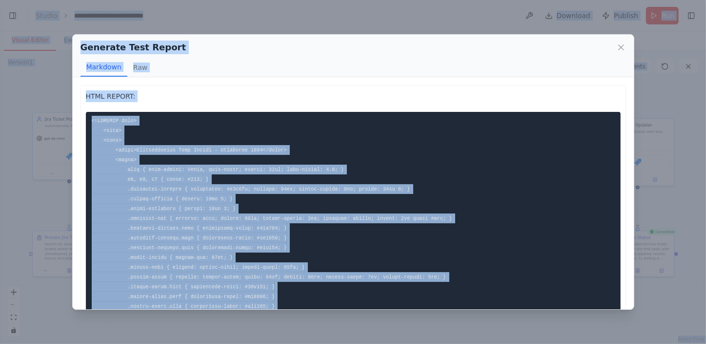
copy body "BETA Hello! I'm the CrewAI assistant. What kind of automation do you want to bu…"
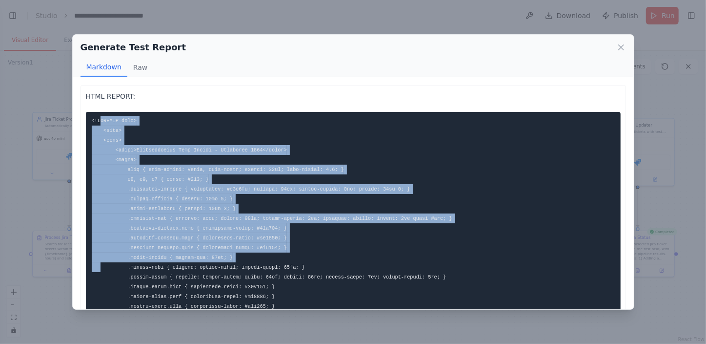
drag, startPoint x: 101, startPoint y: 120, endPoint x: 237, endPoint y: 259, distance: 195.0
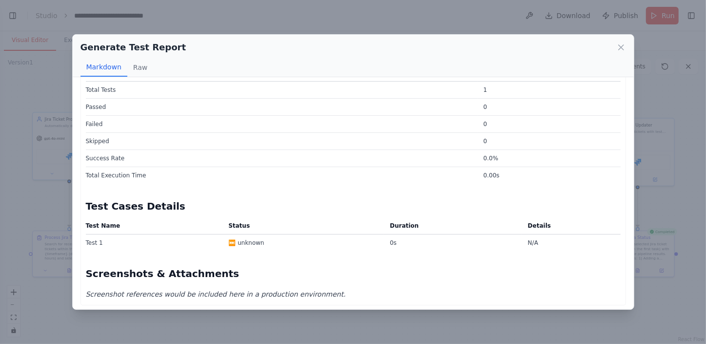
scroll to position [1272, 0]
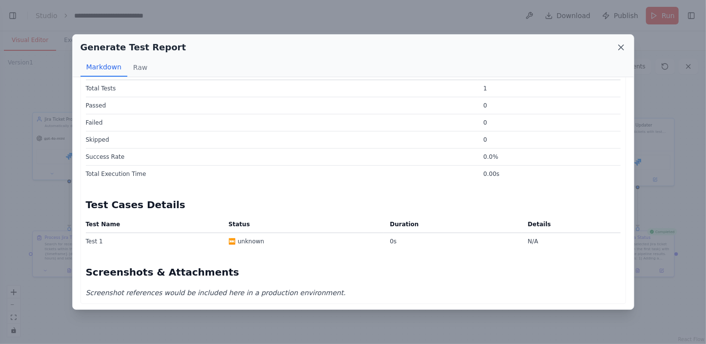
click at [621, 46] on icon at bounding box center [622, 47] width 10 height 10
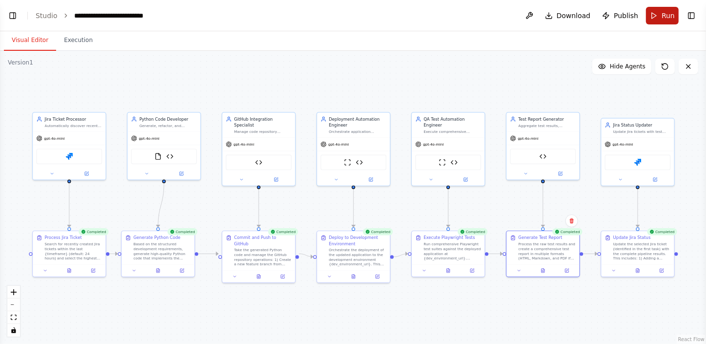
click at [668, 15] on span "Run" at bounding box center [668, 16] width 13 height 10
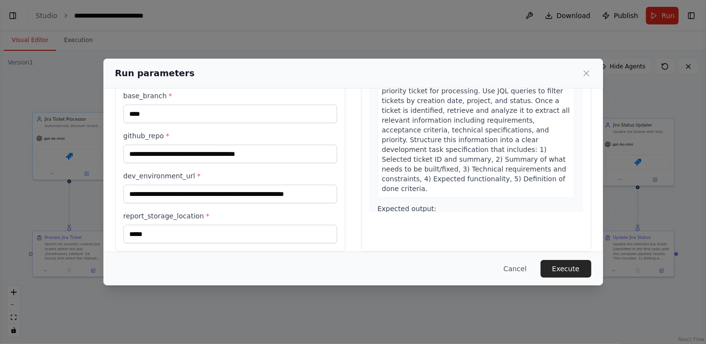
scroll to position [122, 0]
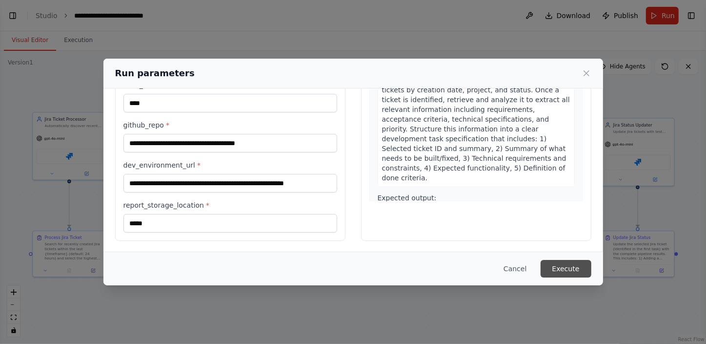
click at [562, 266] on button "Execute" at bounding box center [566, 269] width 51 height 18
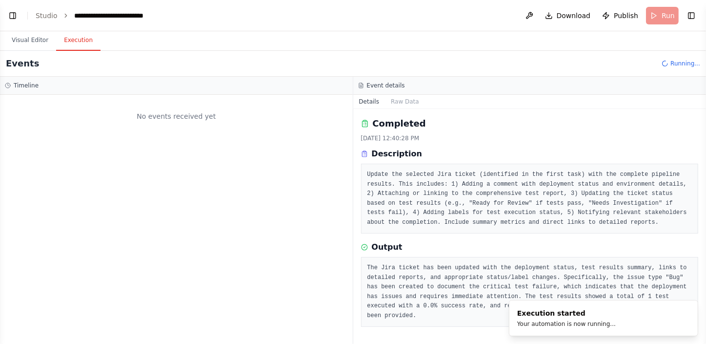
scroll to position [0, 0]
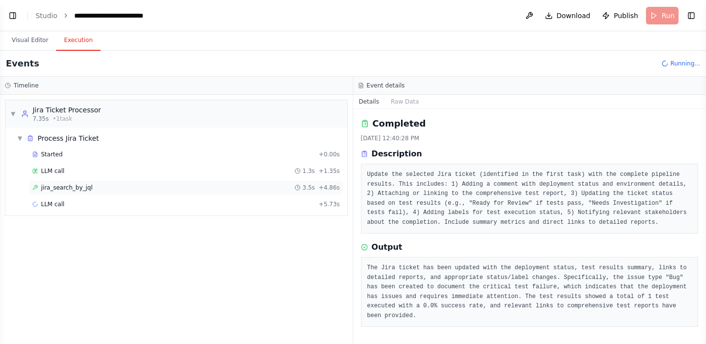
click at [137, 187] on div "jira_search_by_jql 3.5s + 4.86s" at bounding box center [186, 188] width 308 height 8
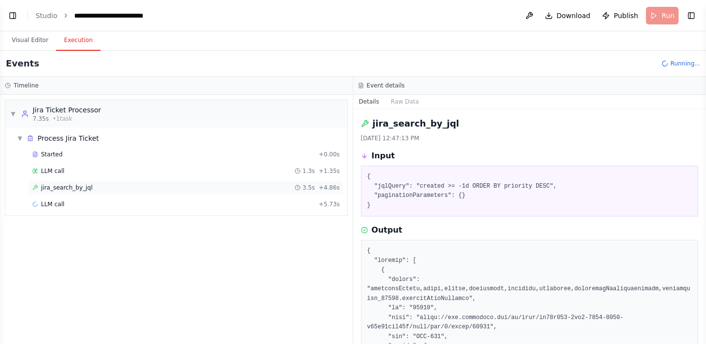
click at [93, 181] on div "jira_search_by_jql 3.5s + 4.86s" at bounding box center [186, 187] width 315 height 15
click at [92, 200] on div "LLM call + 5.73s" at bounding box center [186, 204] width 308 height 8
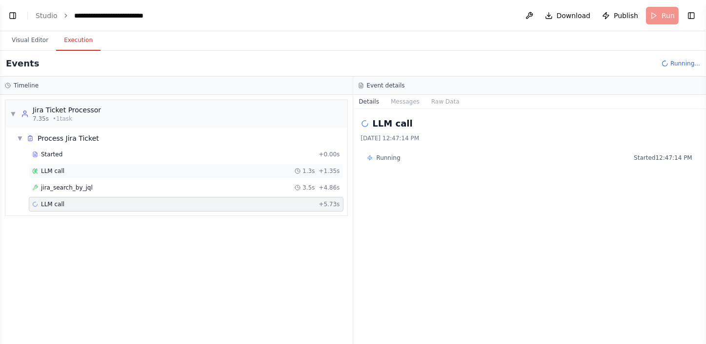
click at [81, 169] on div "LLM call 1.3s + 1.35s" at bounding box center [186, 171] width 308 height 8
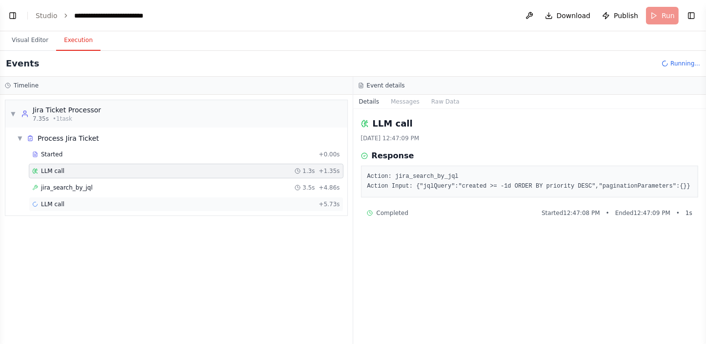
click at [78, 203] on div "LLM call + 5.73s" at bounding box center [186, 204] width 308 height 8
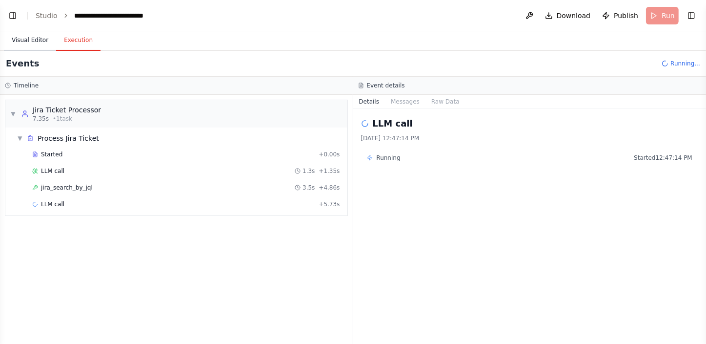
click at [28, 39] on button "Visual Editor" at bounding box center [30, 40] width 52 height 21
click at [80, 41] on button "Execution" at bounding box center [78, 40] width 44 height 21
click at [58, 201] on span "LLM call" at bounding box center [52, 204] width 23 height 8
click at [152, 173] on div "LLM call 1.3s + 1.35s" at bounding box center [186, 171] width 308 height 8
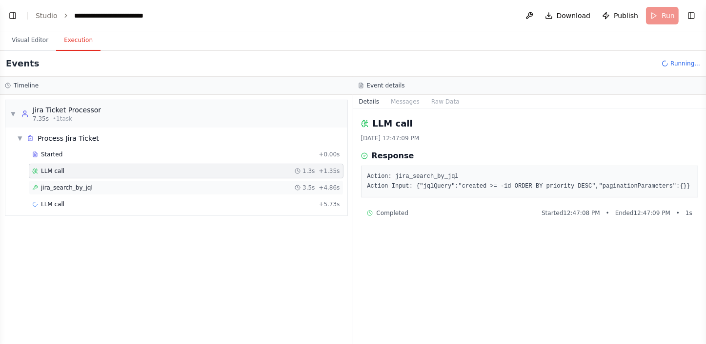
click at [149, 191] on div "jira_search_by_jql 3.5s + 4.86s" at bounding box center [186, 187] width 315 height 15
click at [165, 205] on div "LLM call + 5.73s" at bounding box center [186, 204] width 308 height 8
click at [36, 38] on button "Visual Editor" at bounding box center [30, 40] width 52 height 21
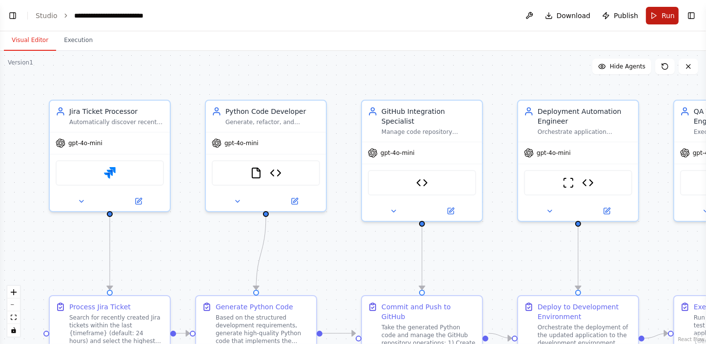
click at [652, 15] on button "Run" at bounding box center [662, 16] width 33 height 18
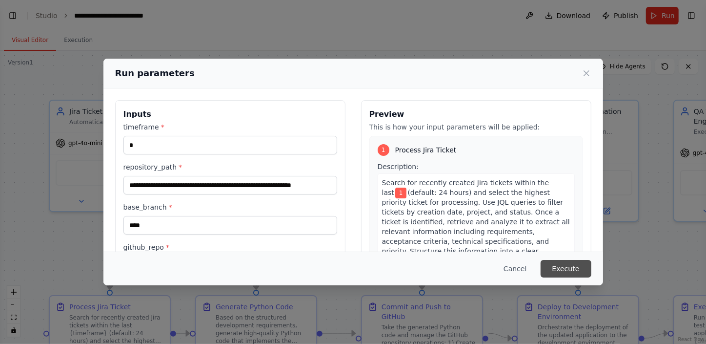
click at [575, 265] on button "Execute" at bounding box center [566, 269] width 51 height 18
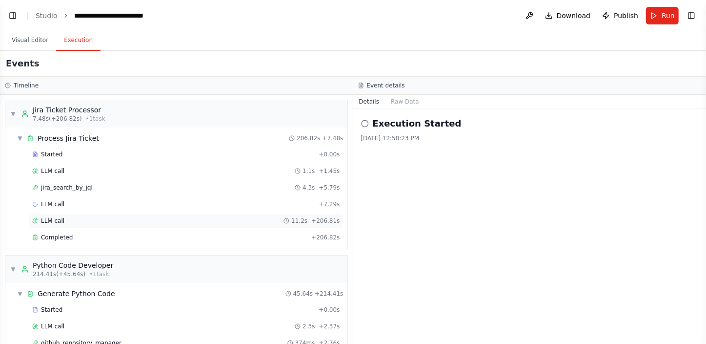
click at [98, 220] on div "LLM call 11.2s + 206.81s" at bounding box center [186, 221] width 308 height 8
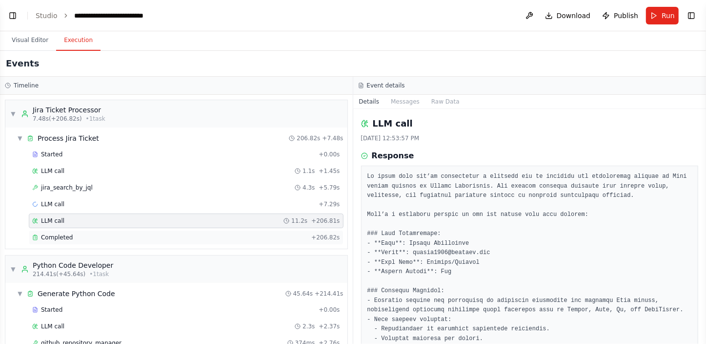
click at [90, 233] on div "Completed" at bounding box center [169, 237] width 275 height 8
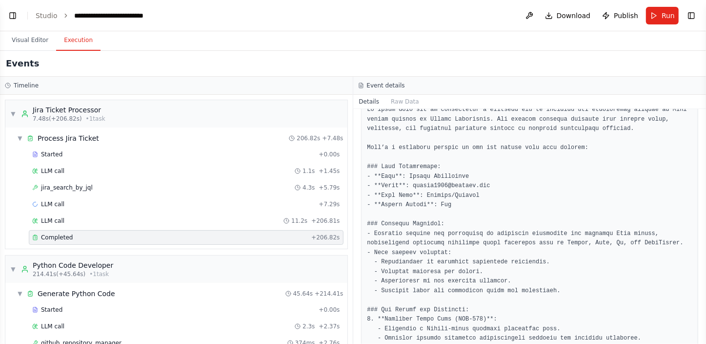
scroll to position [44, 0]
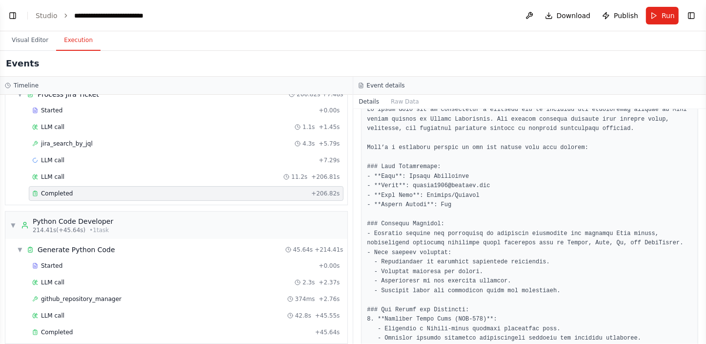
click at [121, 272] on div "Started + 0.00s LLM call 2.3s + 2.37s github_repository_manager 374ms + 2.76s L…" at bounding box center [180, 299] width 334 height 83
click at [119, 265] on div "Started" at bounding box center [173, 266] width 283 height 8
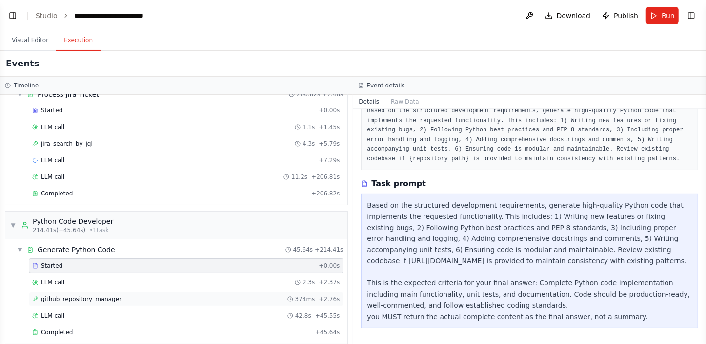
click at [108, 295] on span "github_repository_manager" at bounding box center [81, 299] width 81 height 8
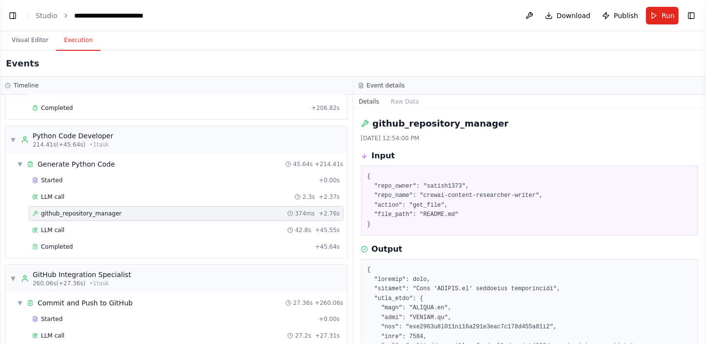
scroll to position [133, 0]
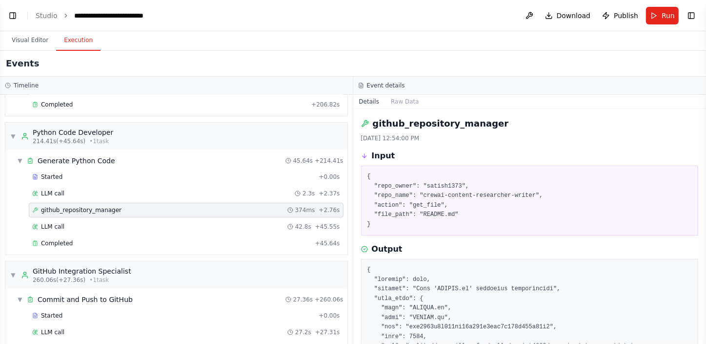
click at [108, 295] on div "Commit and Push to GitHub" at bounding box center [85, 299] width 95 height 10
click at [95, 224] on div "LLM call 42.8s + 45.55s" at bounding box center [186, 227] width 308 height 8
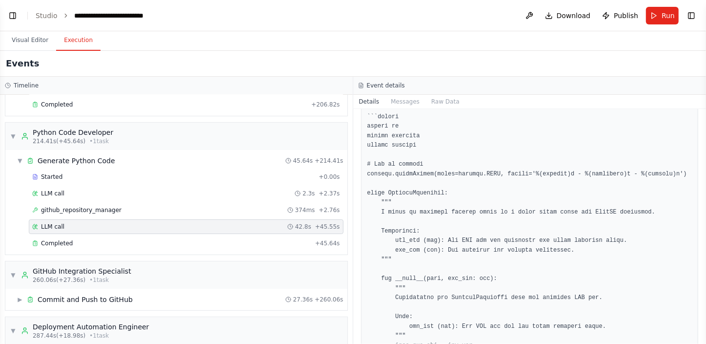
scroll to position [310, 0]
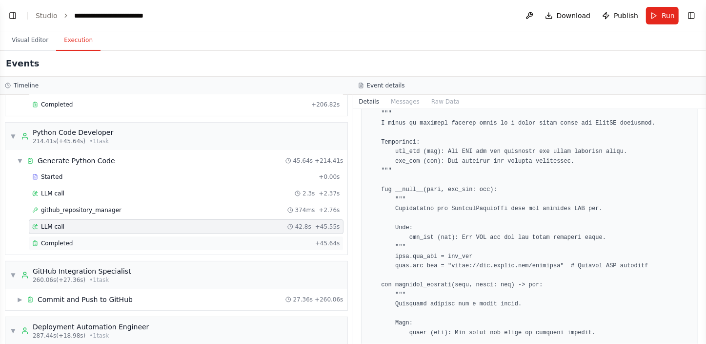
click at [177, 236] on div "Completed + 45.64s" at bounding box center [186, 243] width 315 height 15
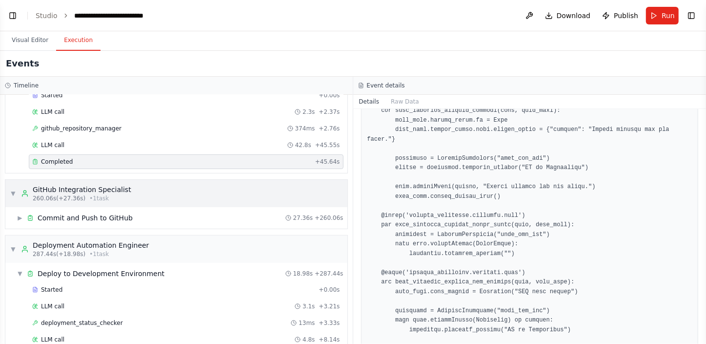
scroll to position [222, 0]
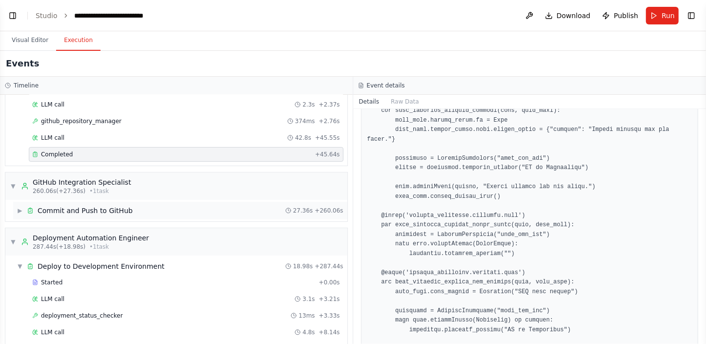
click at [79, 208] on div "Commit and Push to GitHub" at bounding box center [85, 211] width 95 height 10
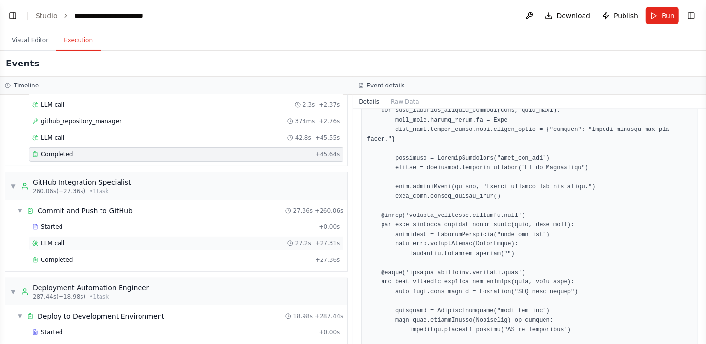
click at [68, 240] on div "LLM call 27.2s + 27.31s" at bounding box center [186, 243] width 308 height 8
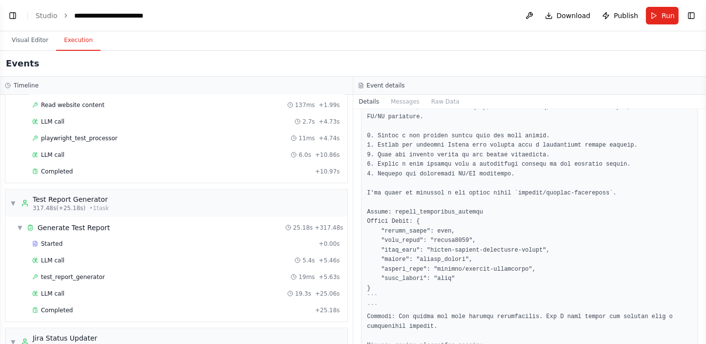
scroll to position [799, 0]
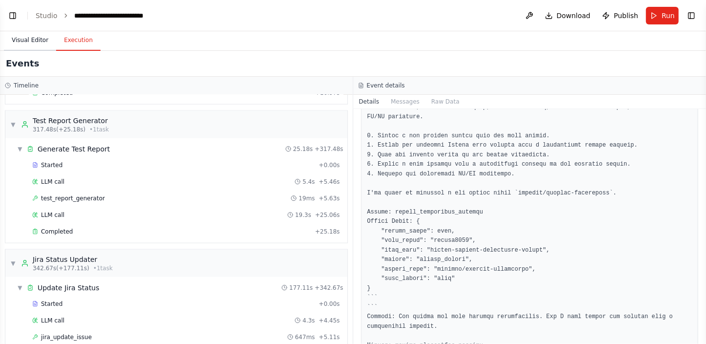
click at [17, 41] on button "Visual Editor" at bounding box center [30, 40] width 52 height 21
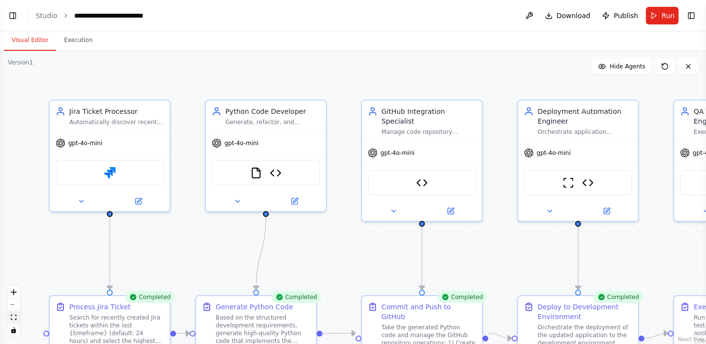
click at [11, 317] on icon "fit view" at bounding box center [14, 316] width 6 height 5
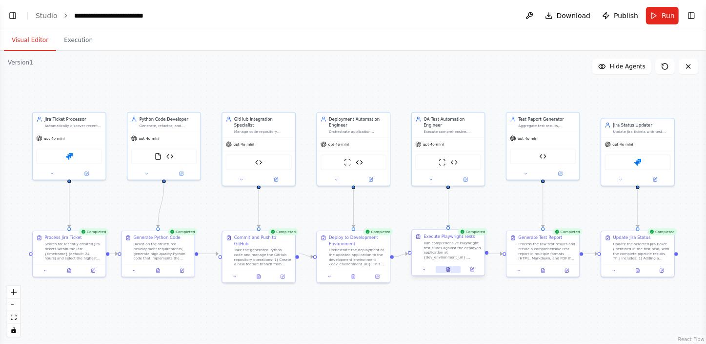
click at [448, 268] on icon at bounding box center [448, 269] width 3 height 4
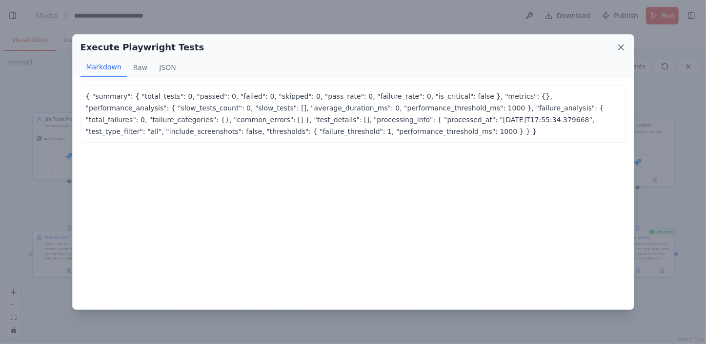
click at [622, 45] on icon at bounding box center [622, 47] width 10 height 10
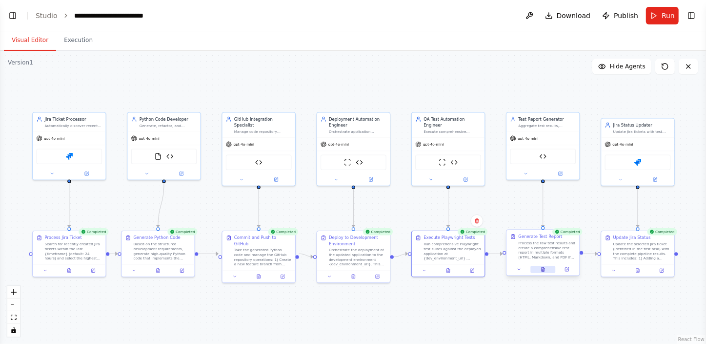
click at [542, 267] on icon at bounding box center [543, 269] width 3 height 4
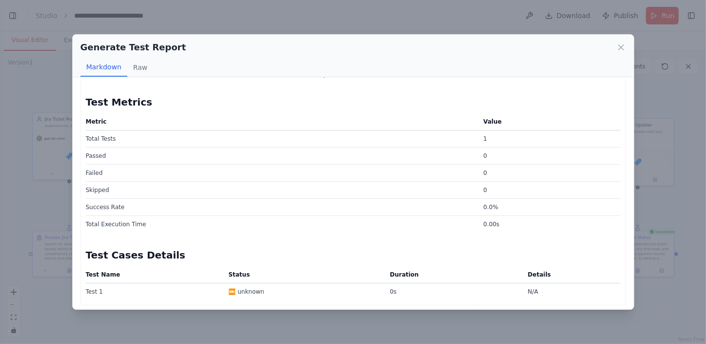
scroll to position [944, 0]
click at [615, 46] on div "Generate Test Report" at bounding box center [354, 48] width 546 height 14
click at [620, 45] on icon at bounding box center [622, 47] width 10 height 10
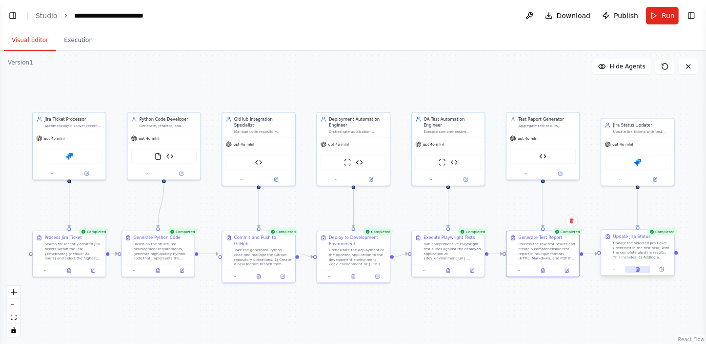
click at [638, 272] on button at bounding box center [637, 269] width 25 height 7
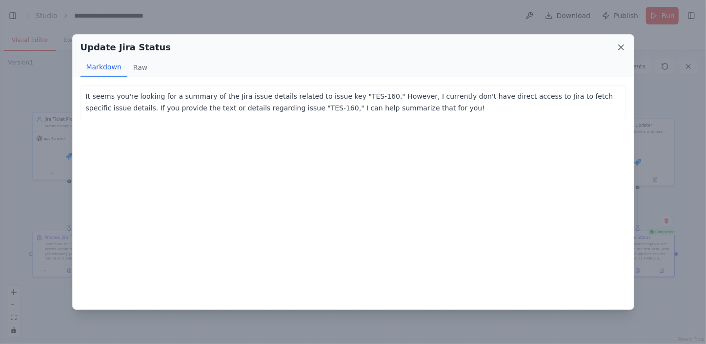
click at [624, 44] on icon at bounding box center [622, 47] width 10 height 10
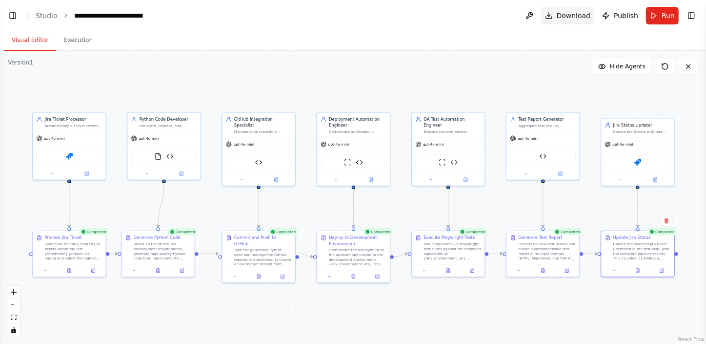
click at [572, 12] on span "Download" at bounding box center [574, 16] width 34 height 10
click at [663, 15] on span "Run" at bounding box center [668, 16] width 13 height 10
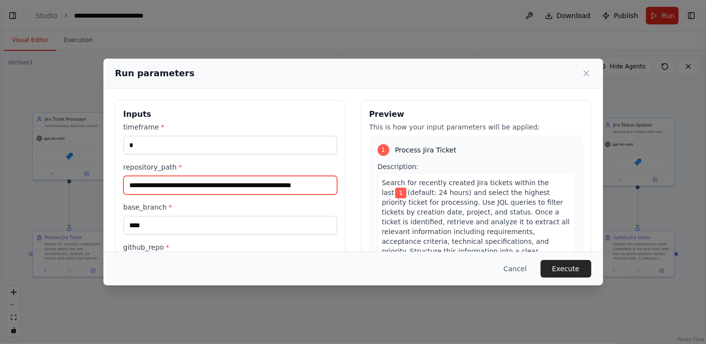
scroll to position [0, 4]
drag, startPoint x: 132, startPoint y: 186, endPoint x: 372, endPoint y: 186, distance: 240.2
click at [372, 186] on div "**********" at bounding box center [353, 231] width 476 height 263
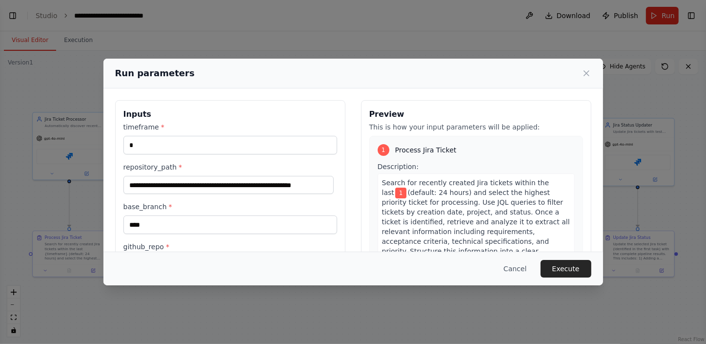
scroll to position [0, 0]
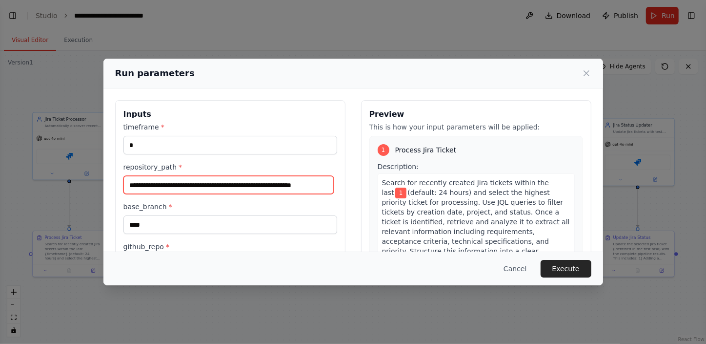
type input "*"
paste input "**********"
type input "**********"
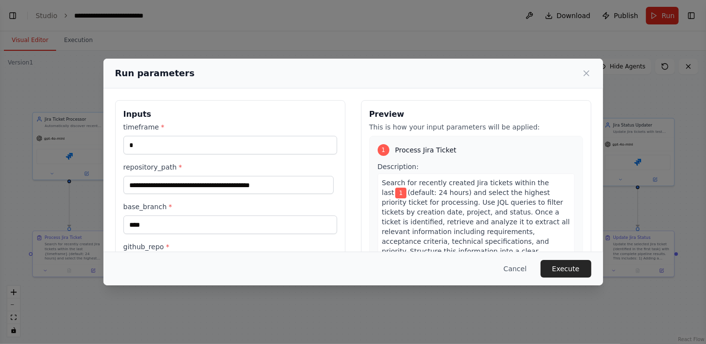
click at [345, 200] on div "**********" at bounding box center [353, 231] width 476 height 263
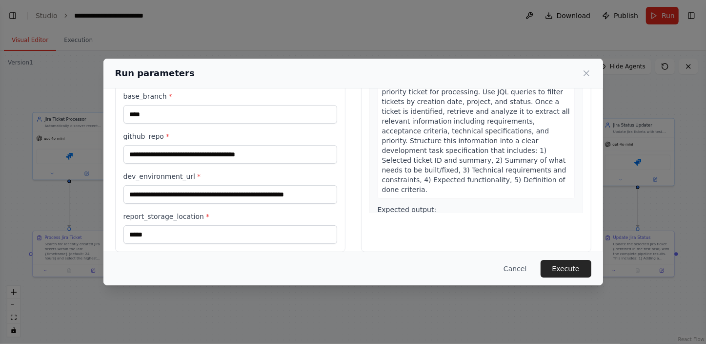
scroll to position [122, 0]
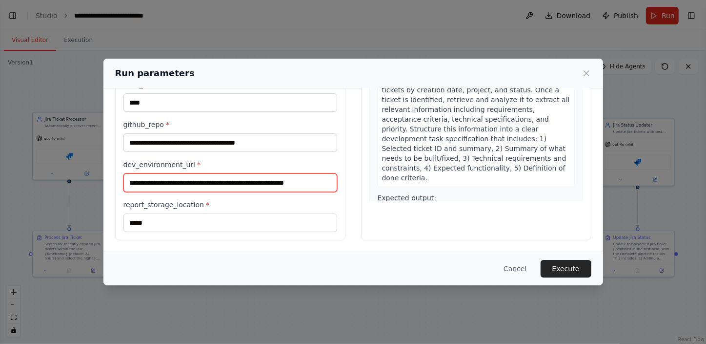
drag, startPoint x: 129, startPoint y: 180, endPoint x: 282, endPoint y: 192, distance: 153.3
click at [236, 187] on input "**********" at bounding box center [231, 182] width 214 height 19
click at [282, 192] on div "**********" at bounding box center [231, 116] width 214 height 232
click at [322, 183] on input "**********" at bounding box center [231, 182] width 214 height 19
paste input "**"
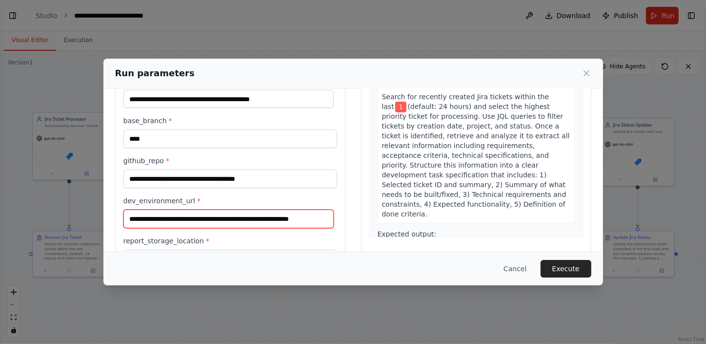
scroll to position [88, 0]
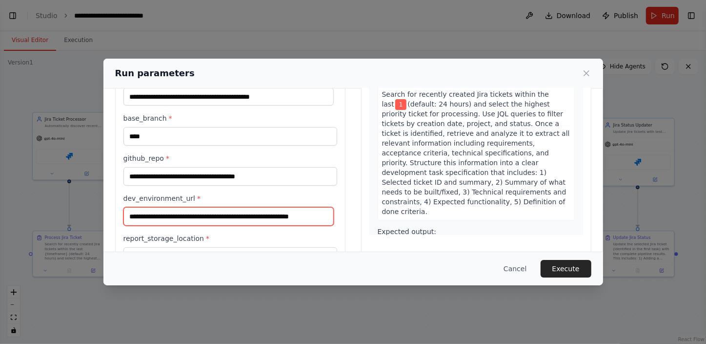
click at [289, 213] on input "**********" at bounding box center [229, 216] width 210 height 19
paste input "text"
type input "**********"
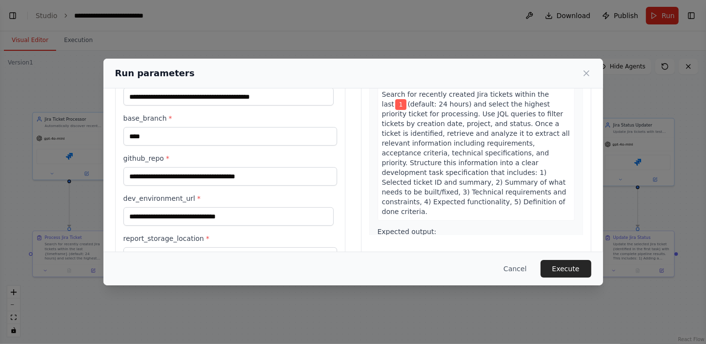
click at [346, 268] on div "Cancel Execute" at bounding box center [353, 269] width 476 height 18
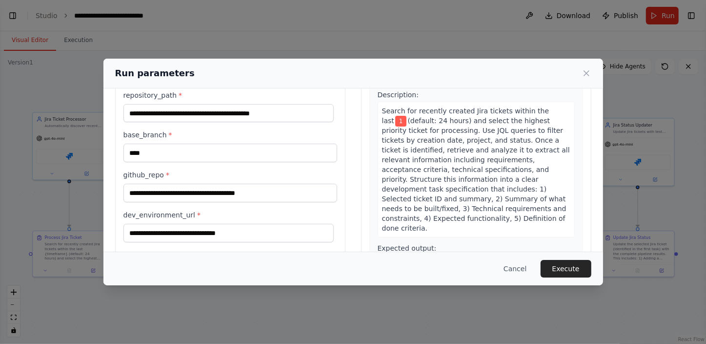
scroll to position [0, 0]
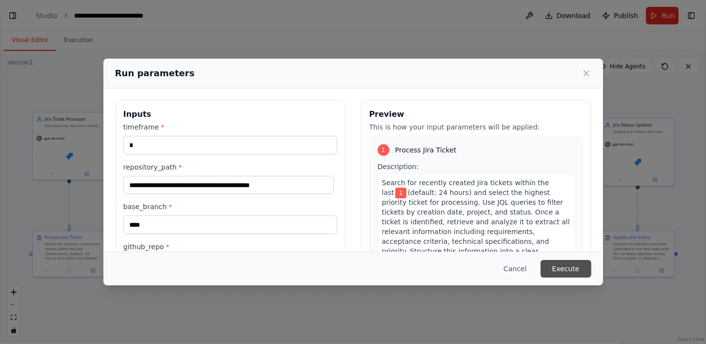
click at [561, 266] on button "Execute" at bounding box center [566, 269] width 51 height 18
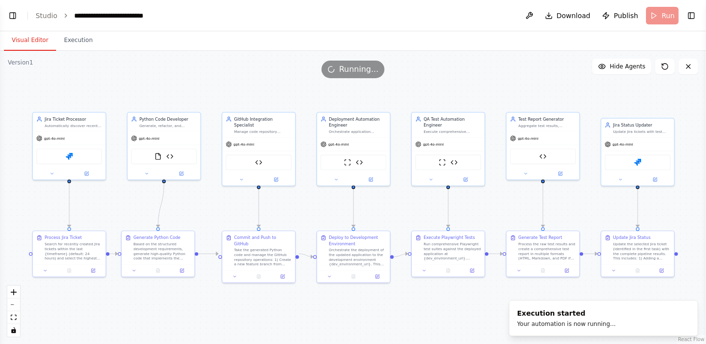
click at [36, 43] on button "Visual Editor" at bounding box center [30, 40] width 52 height 21
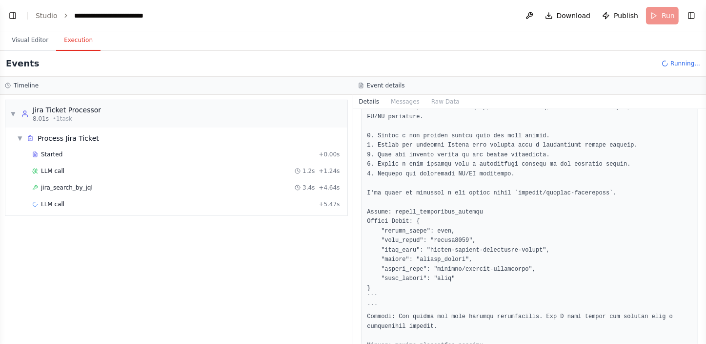
click at [76, 39] on button "Execution" at bounding box center [78, 40] width 44 height 21
click at [83, 182] on div "jira_search_by_jql 3.4s + 4.64s" at bounding box center [186, 187] width 315 height 15
click at [120, 202] on div "LLM call + 5.47s" at bounding box center [186, 204] width 308 height 8
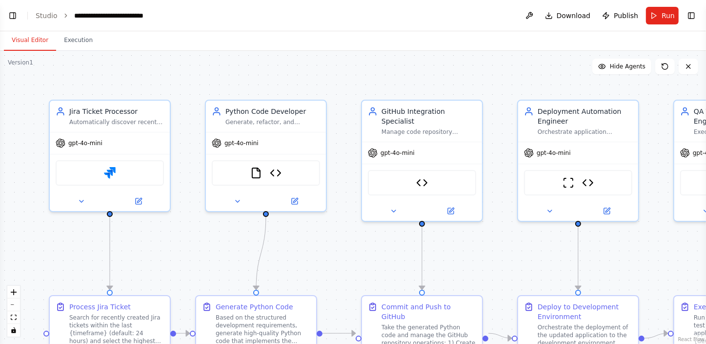
scroll to position [11086, 0]
click at [15, 314] on icon "fit view" at bounding box center [14, 316] width 6 height 5
